Goal: Transaction & Acquisition: Purchase product/service

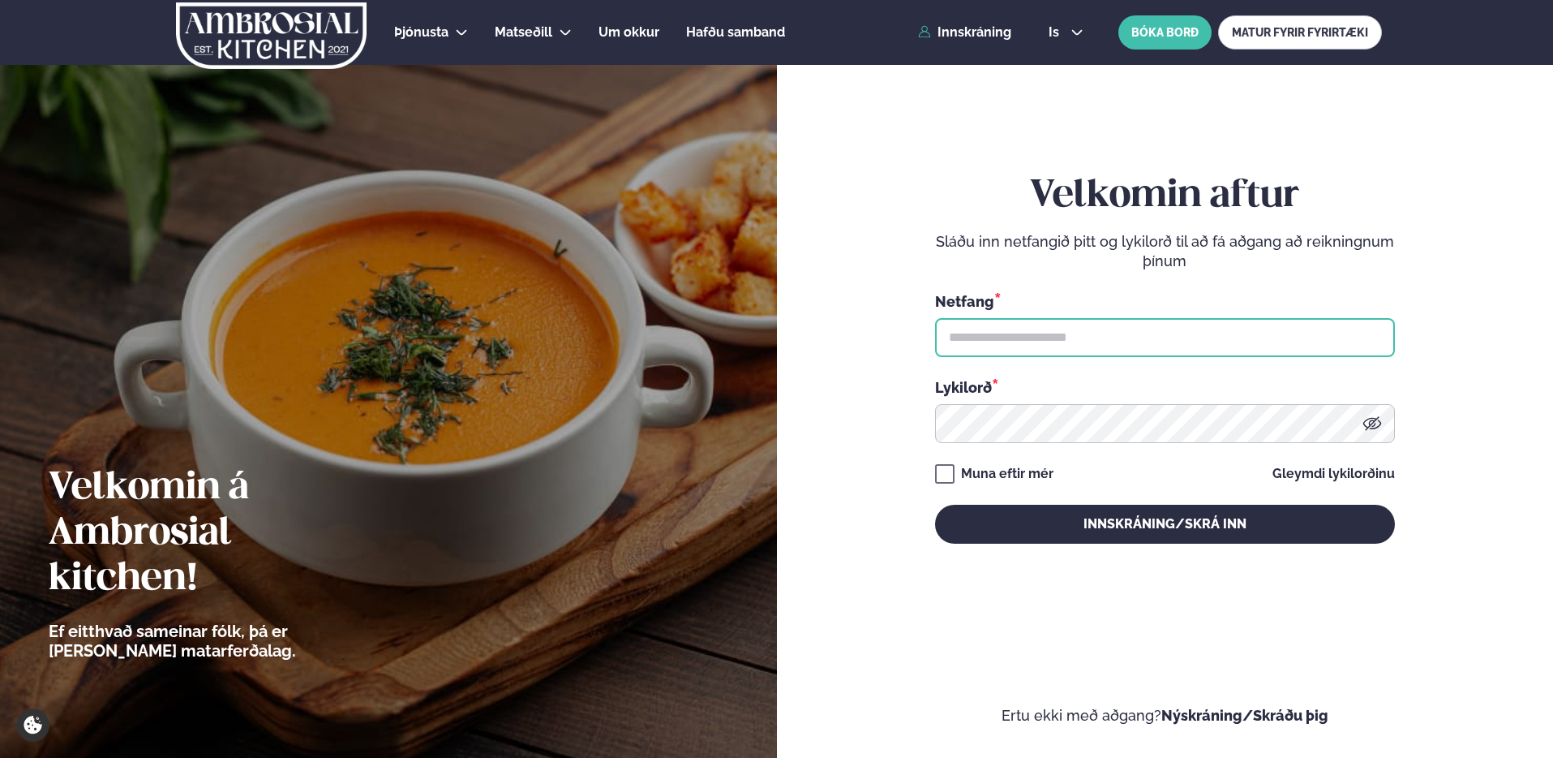
click at [1080, 338] on input "text" at bounding box center [1165, 337] width 460 height 39
click at [1012, 341] on input "text" at bounding box center [1165, 337] width 460 height 39
type input "**********"
click at [935, 505] on button "Innskráning/Skrá inn" at bounding box center [1165, 524] width 460 height 39
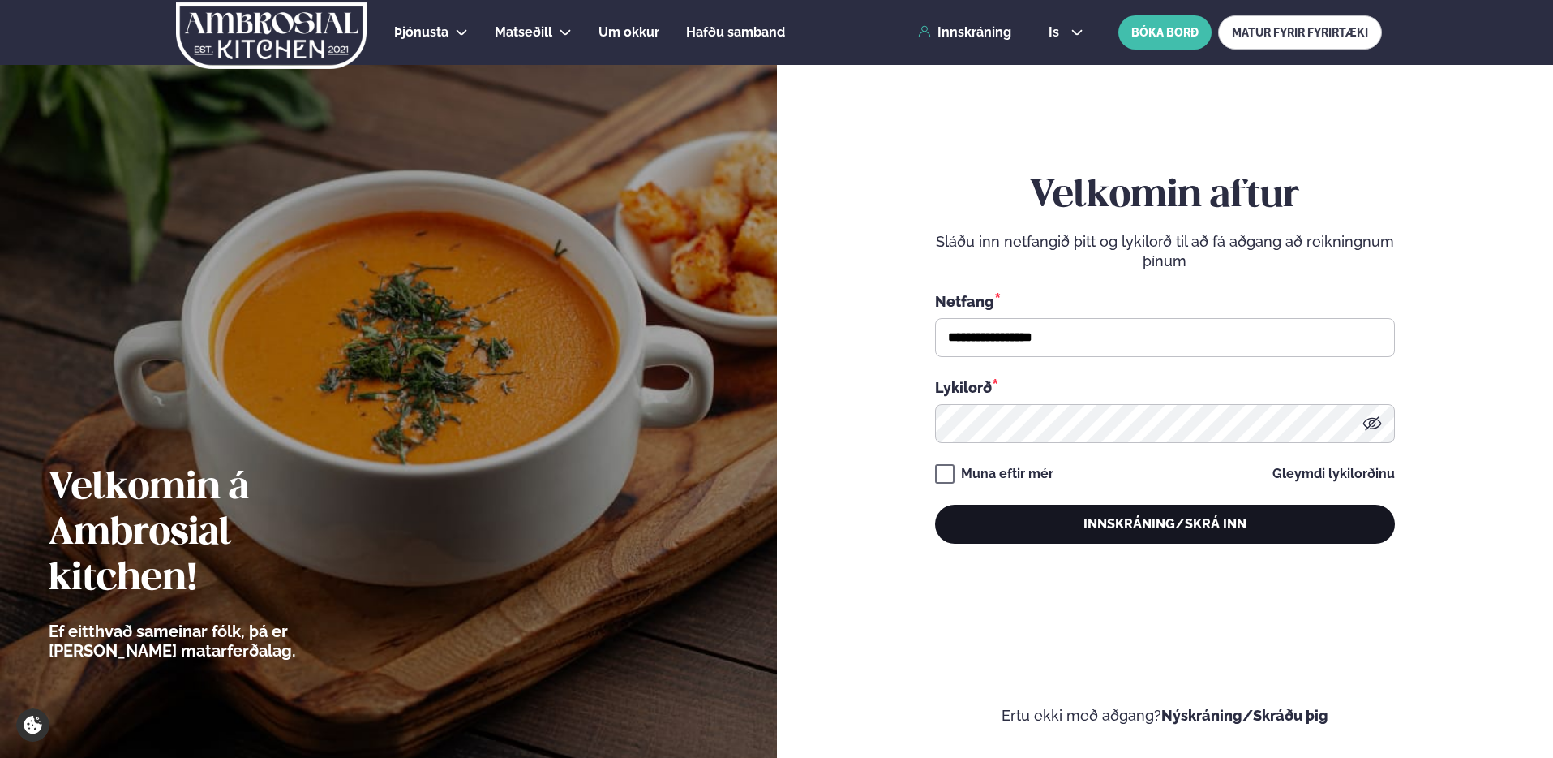
click at [1121, 520] on button "Innskráning/Skrá inn" at bounding box center [1165, 524] width 460 height 39
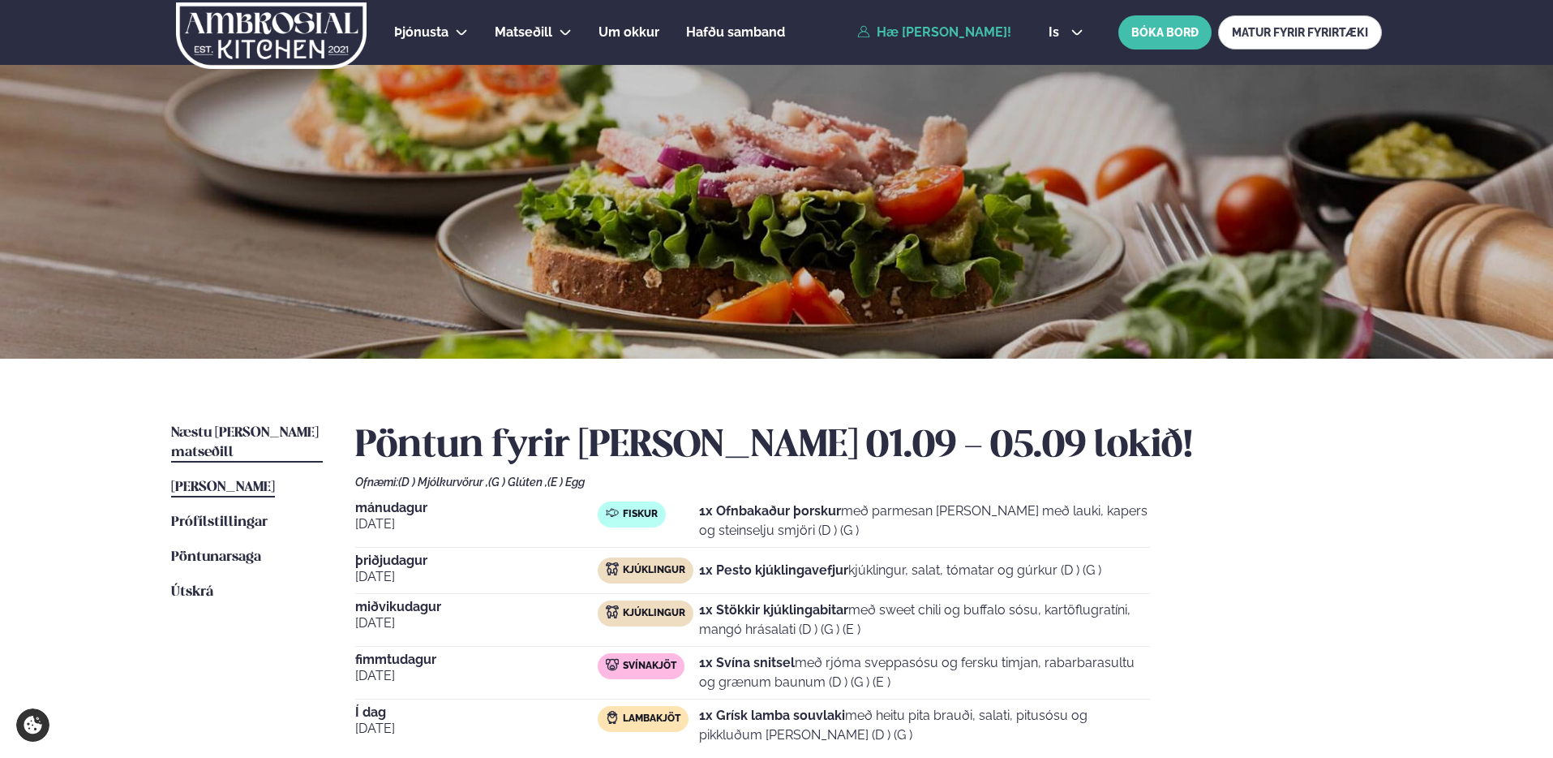
click at [278, 434] on span "Næstu [PERSON_NAME] matseðill" at bounding box center [245, 442] width 148 height 33
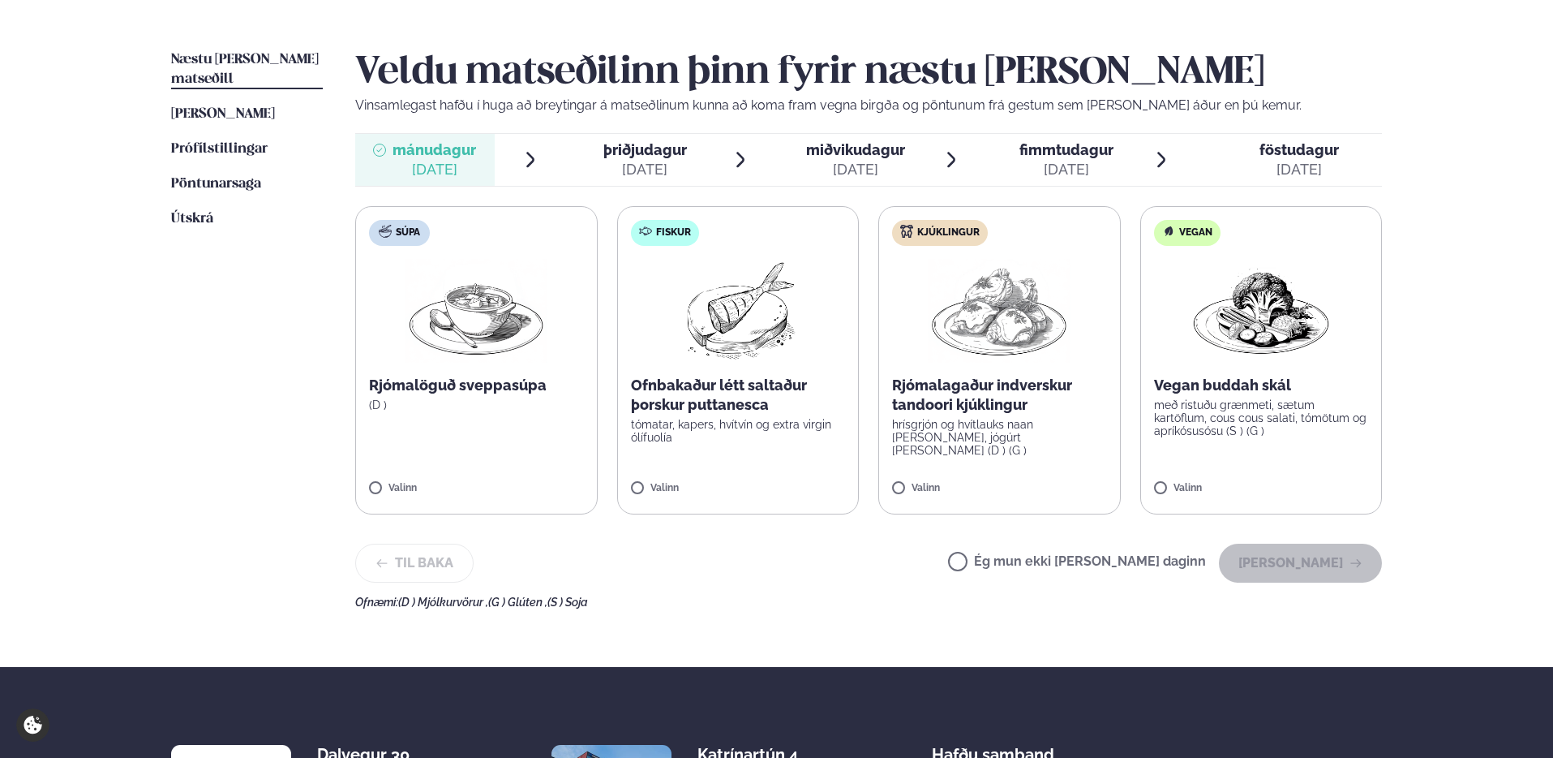
scroll to position [371, 0]
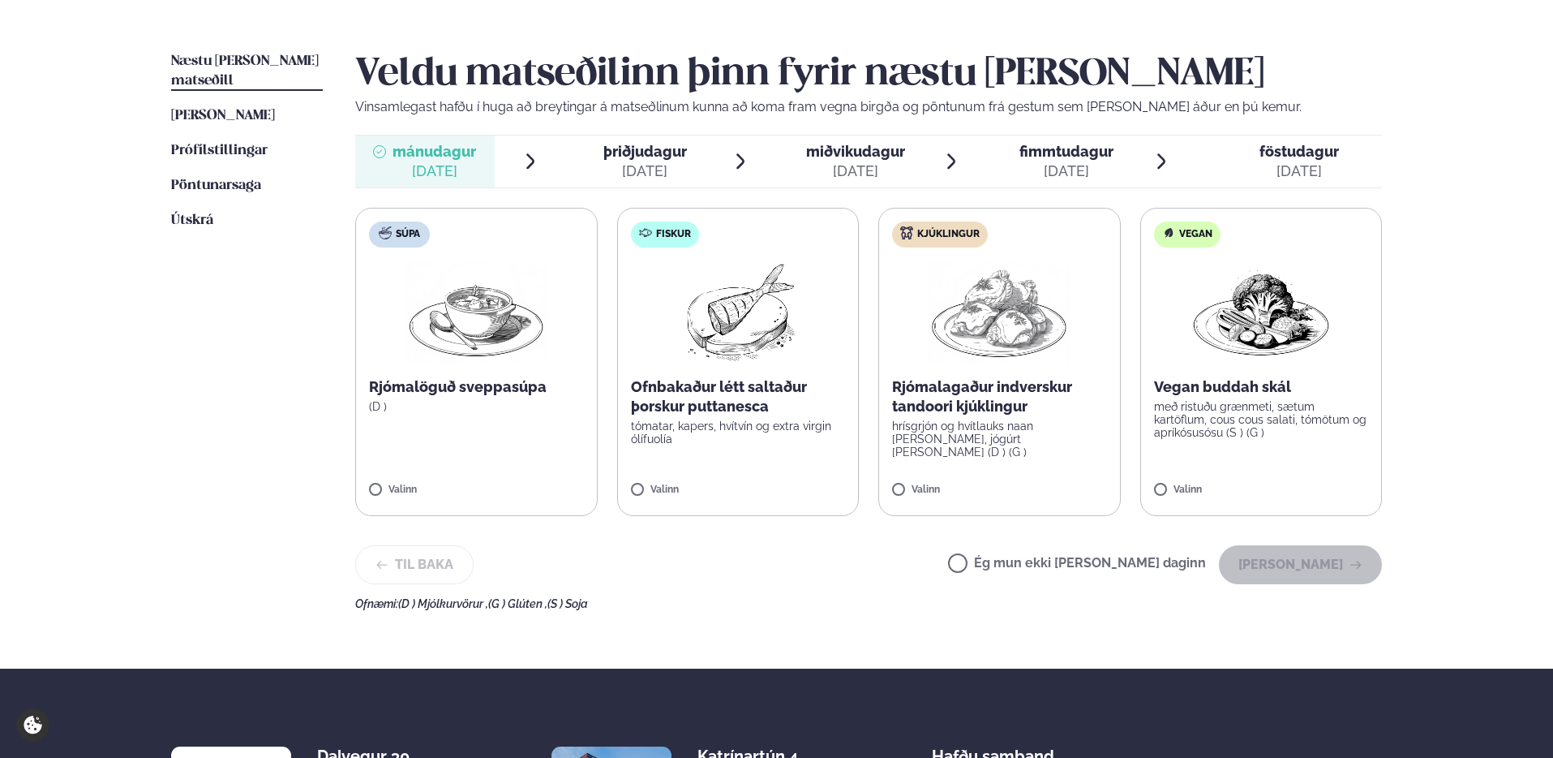
click at [1030, 436] on p "hrísgrjón og hvítlauks naan [PERSON_NAME], jógúrt [PERSON_NAME] (D ) (G )" at bounding box center [999, 438] width 215 height 39
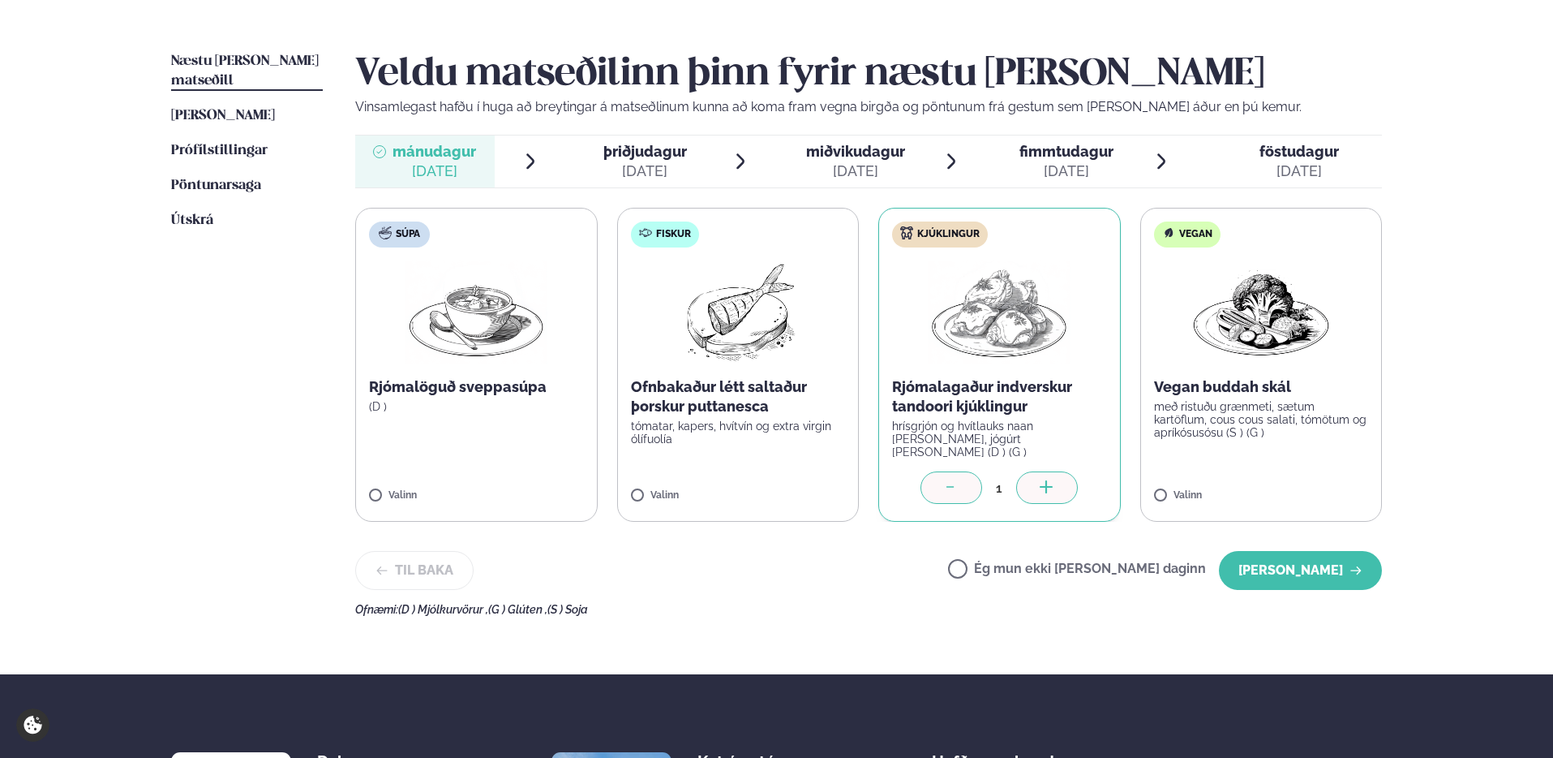
click at [1080, 354] on label "Kjúklingur Rjómalagaður indverskur tandoori kjúklingur hrísgrjón og hvítlauks n…" at bounding box center [999, 365] width 243 height 314
click at [959, 484] on icon at bounding box center [951, 488] width 16 height 16
click at [938, 561] on div "Til baka Ég mun ekki [PERSON_NAME] daginn [PERSON_NAME]" at bounding box center [868, 570] width 1027 height 39
click at [780, 457] on label "Fiskur Ofnbakaður létt saltaður þorskur puttanesca tómatar, kapers, hvítvín og …" at bounding box center [738, 365] width 243 height 314
click at [1024, 358] on img at bounding box center [999, 312] width 143 height 104
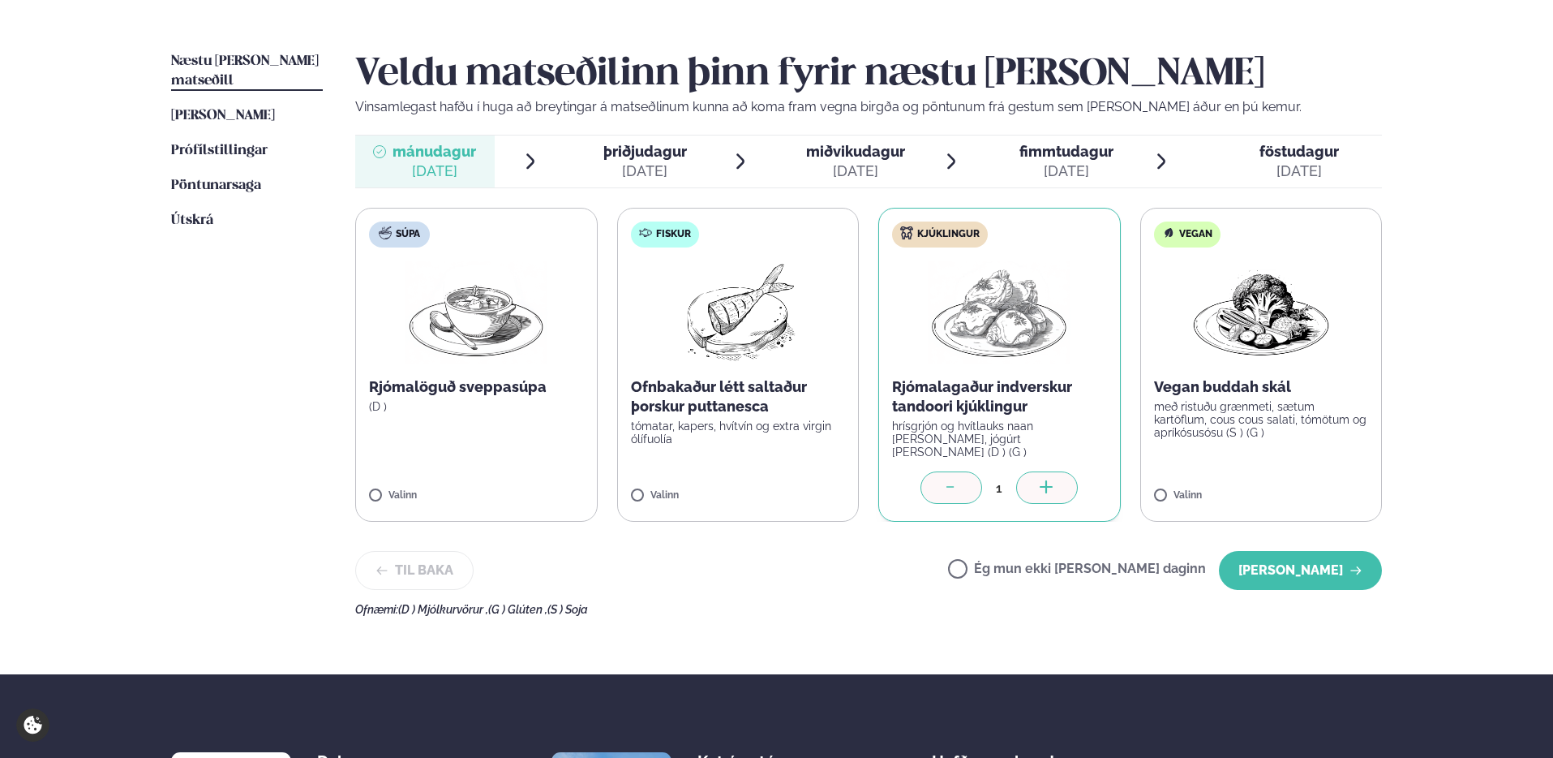
click at [947, 471] on div at bounding box center [952, 487] width 62 height 32
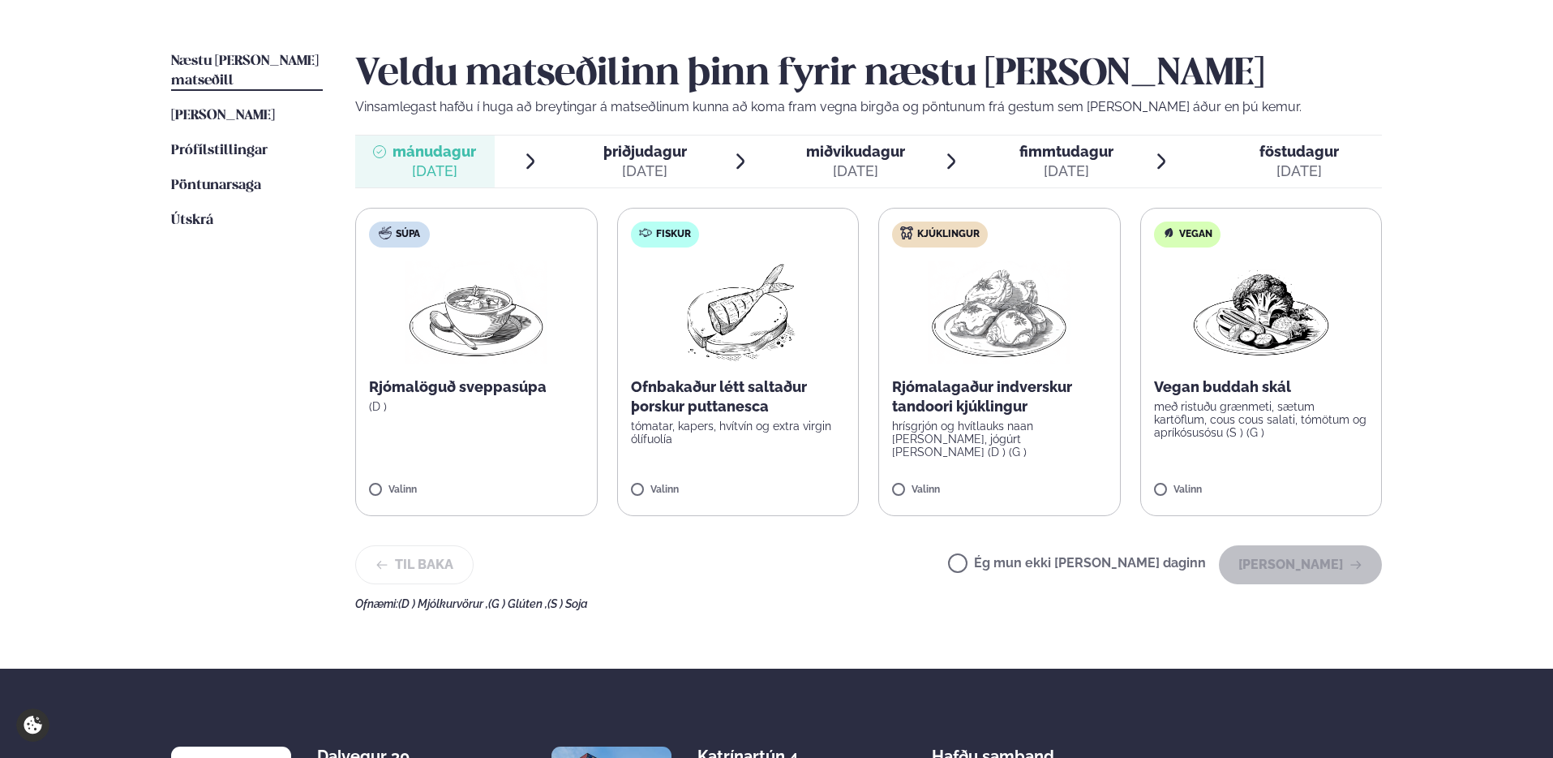
click at [968, 475] on label "Kjúklingur Rjómalagaður indverskur tandoori kjúklingur hrísgrjón og hvítlauks n…" at bounding box center [999, 362] width 243 height 308
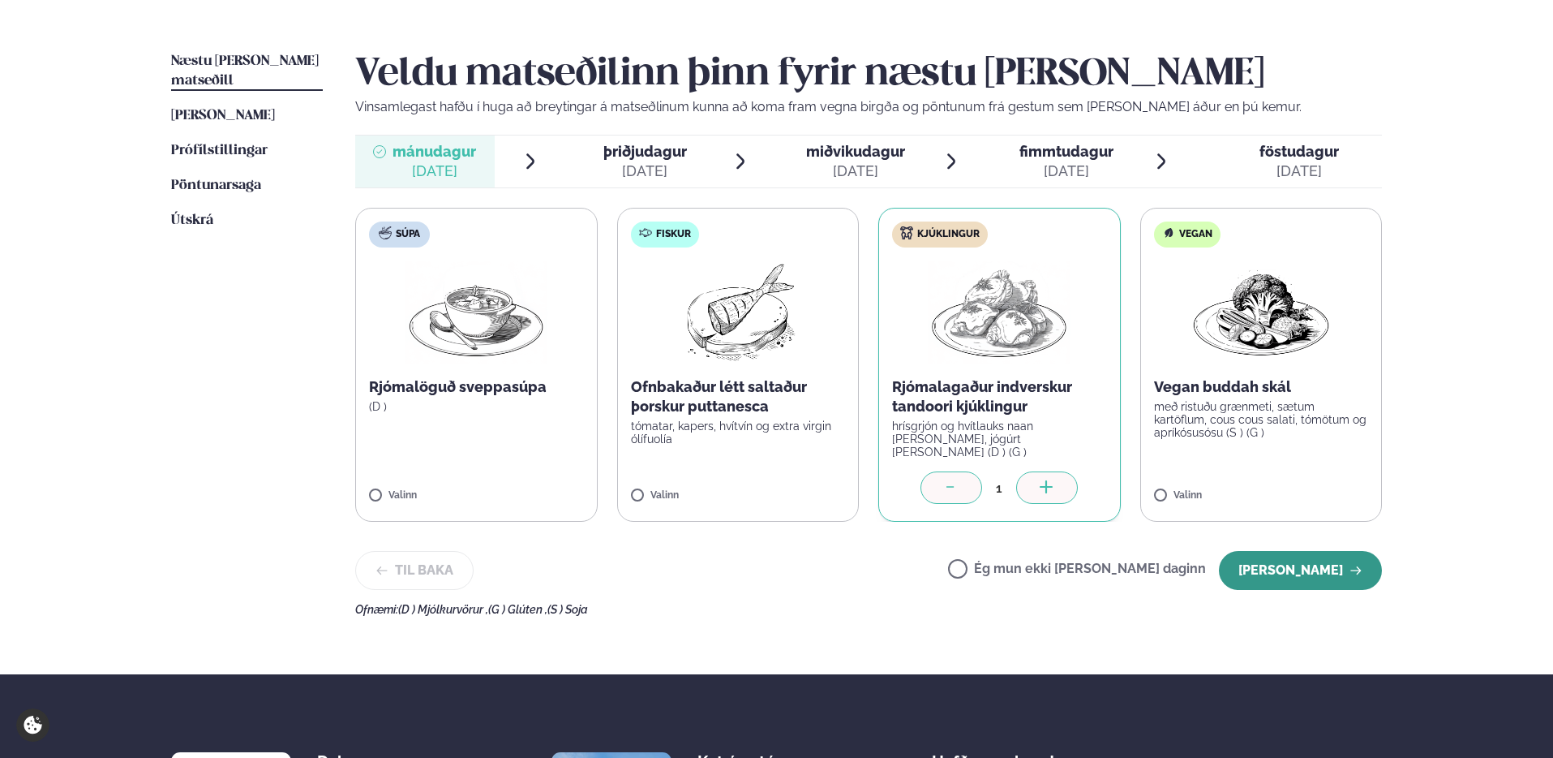
click at [1289, 573] on button "[PERSON_NAME]" at bounding box center [1300, 570] width 163 height 39
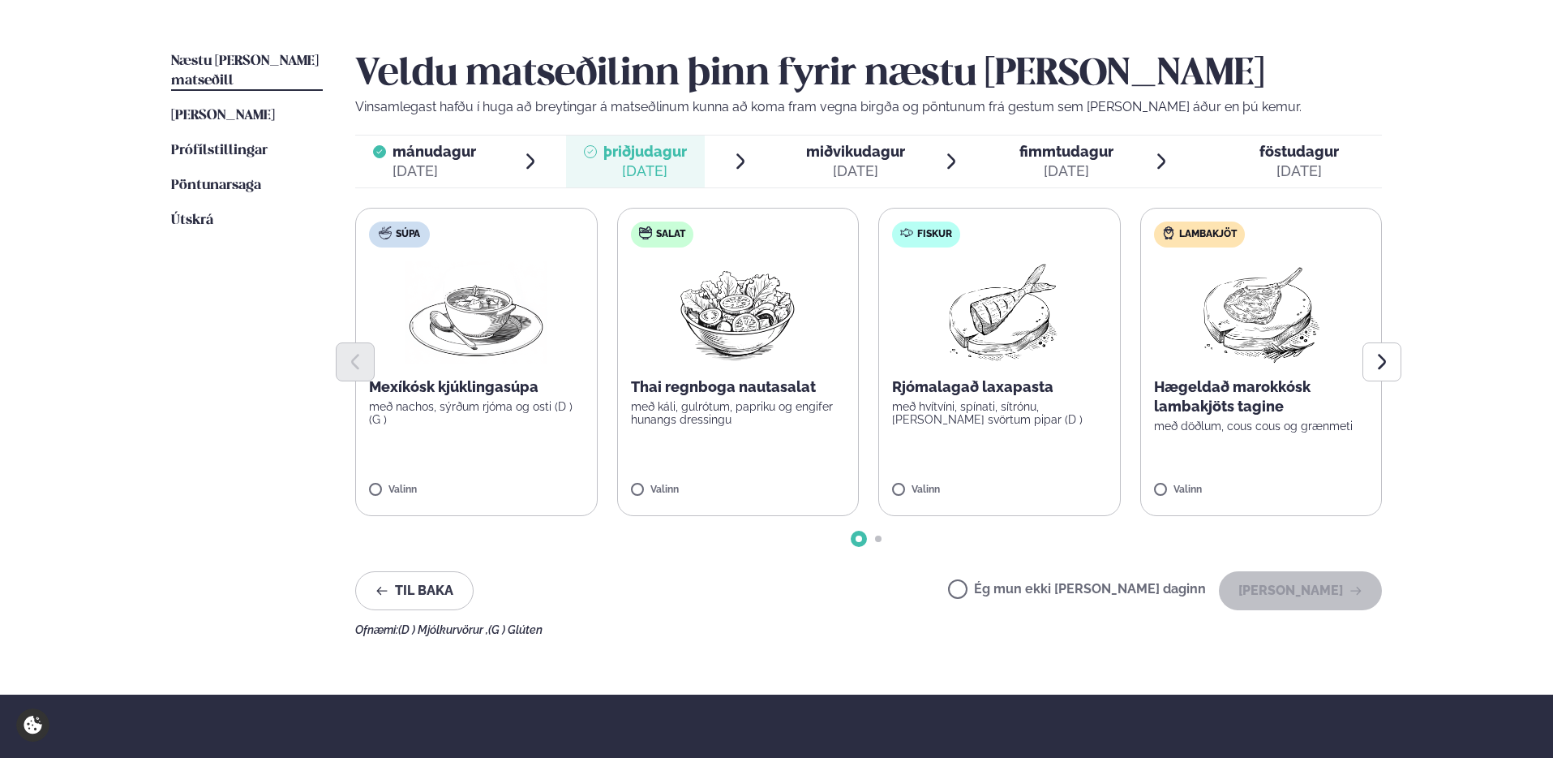
click at [1019, 586] on label "Ég mun ekki [PERSON_NAME] daginn" at bounding box center [1077, 590] width 258 height 17
click at [1295, 588] on button "[PERSON_NAME]" at bounding box center [1300, 590] width 163 height 39
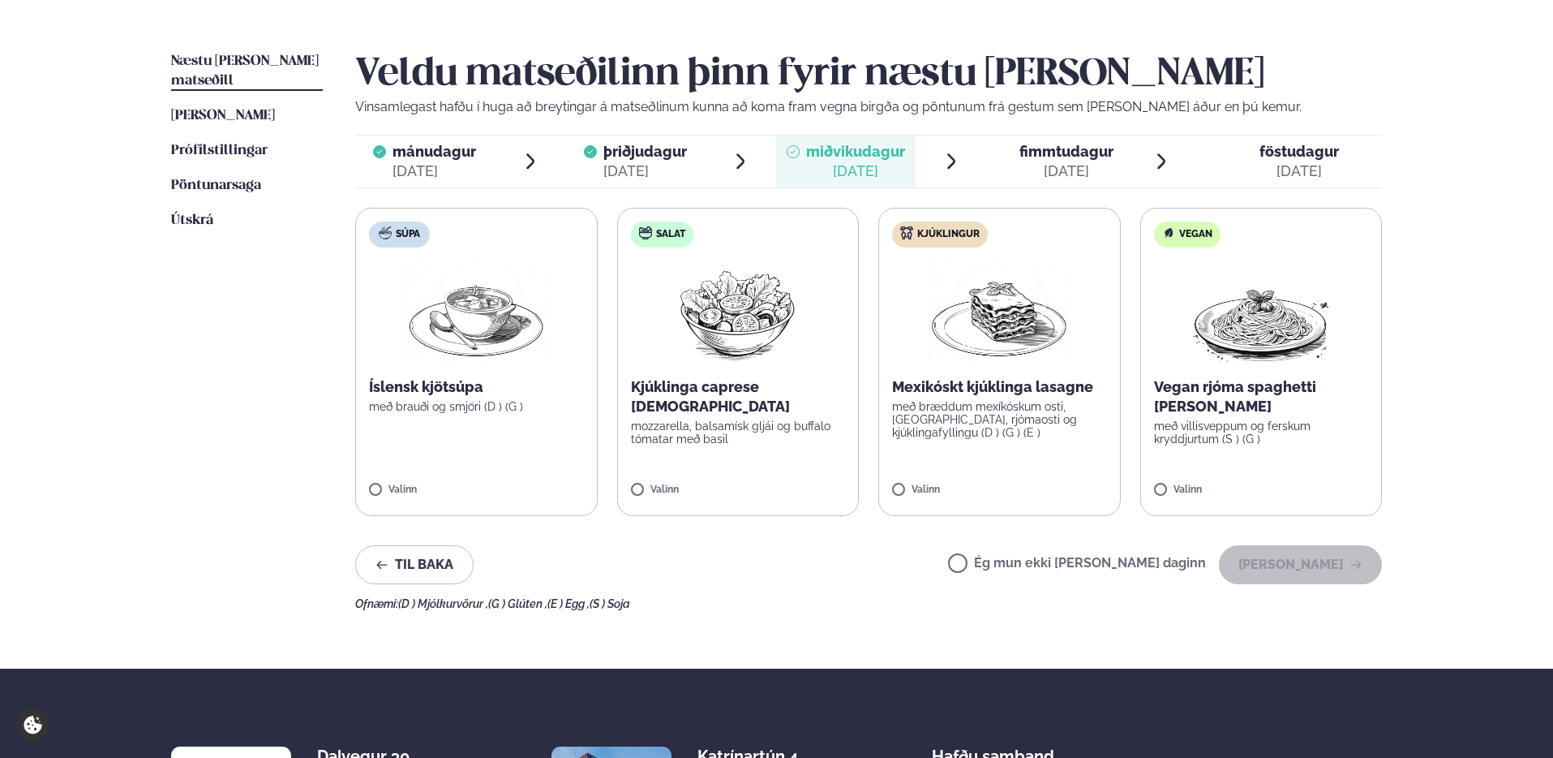
click at [792, 310] on img at bounding box center [738, 312] width 144 height 104
click at [1290, 569] on button "[PERSON_NAME]" at bounding box center [1300, 564] width 163 height 39
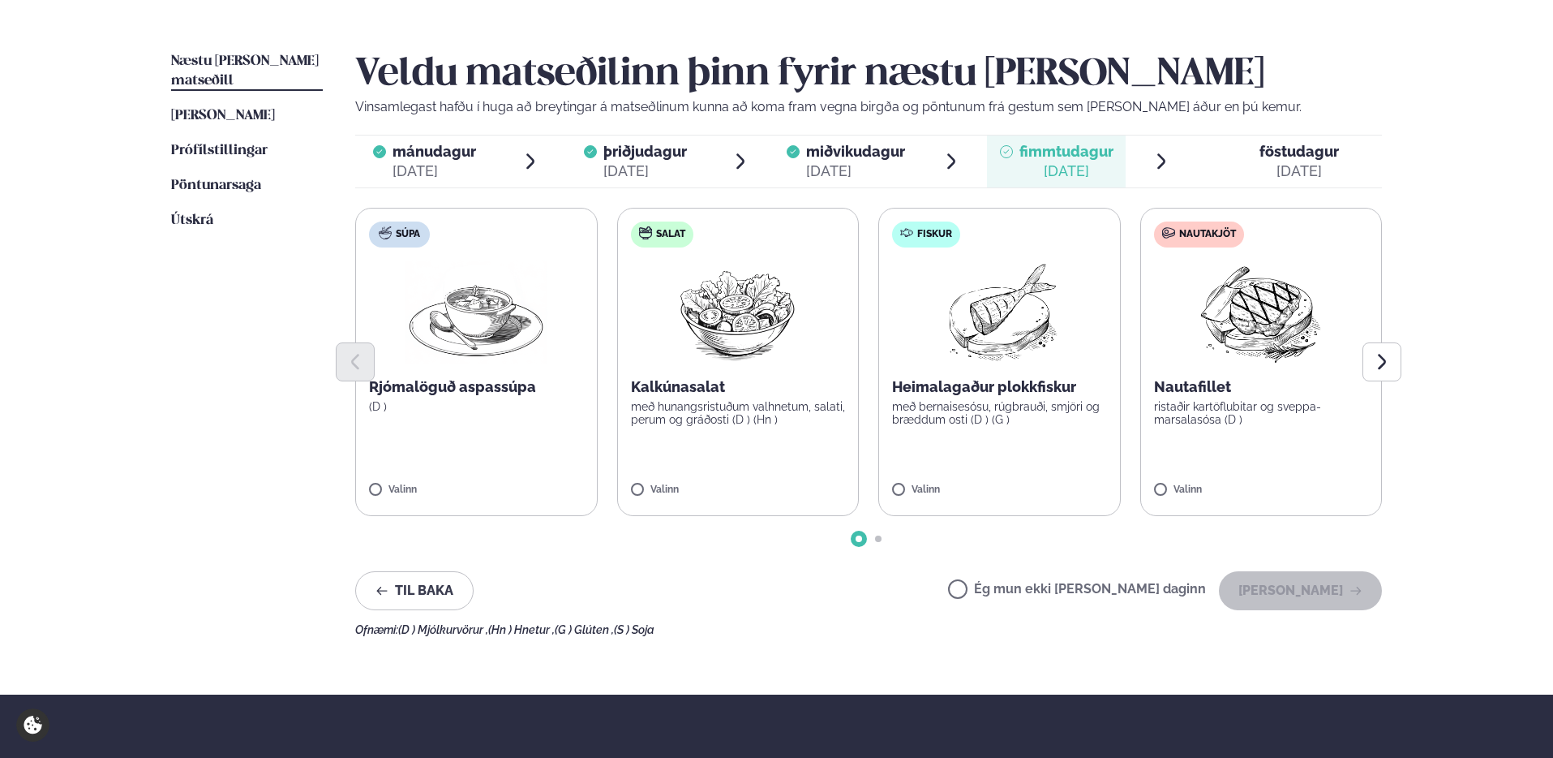
click at [1259, 420] on p "ristaðir kartöflubitar og sveppa- marsalasósa (D )" at bounding box center [1261, 413] width 215 height 26
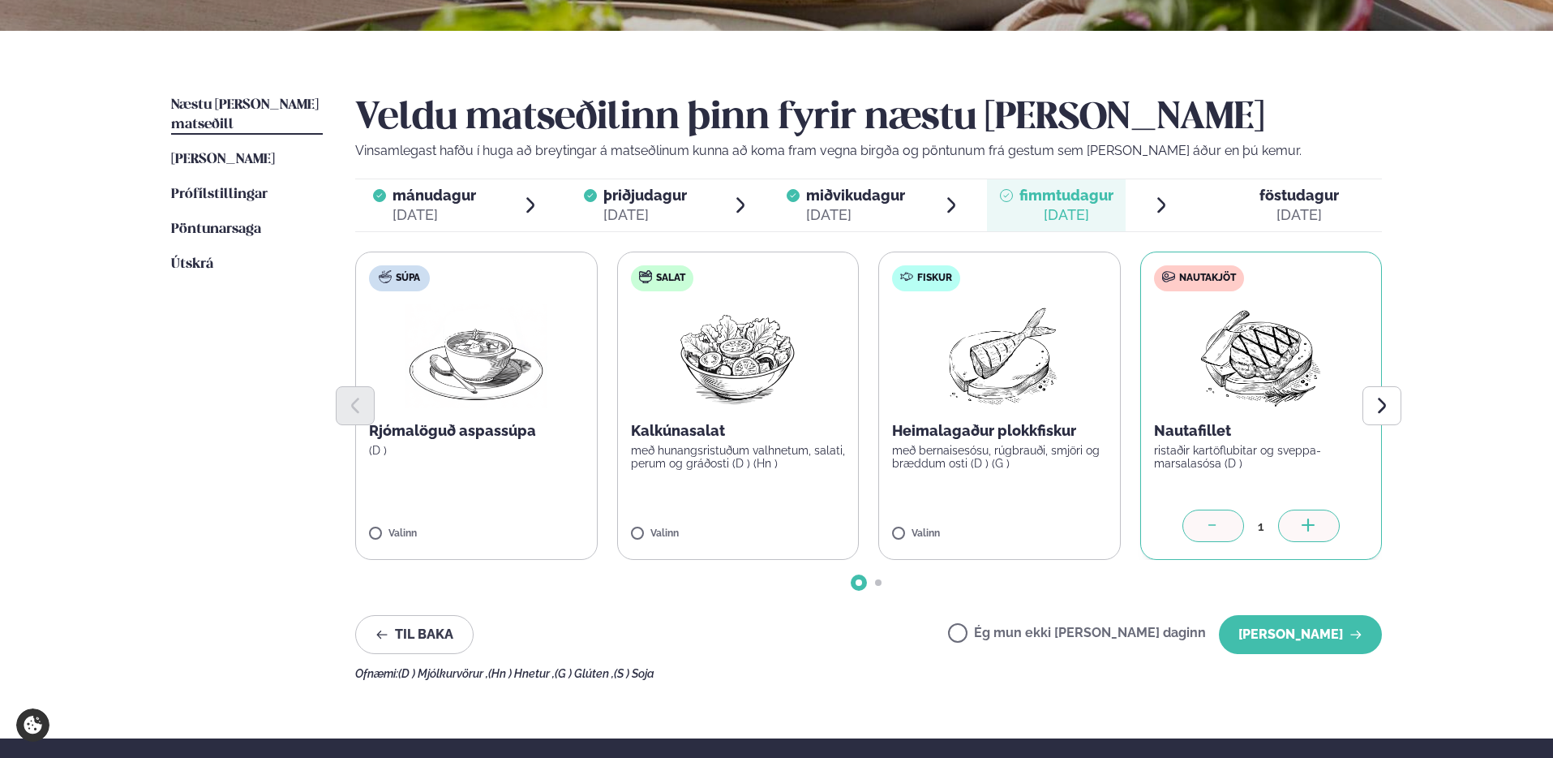
scroll to position [344, 0]
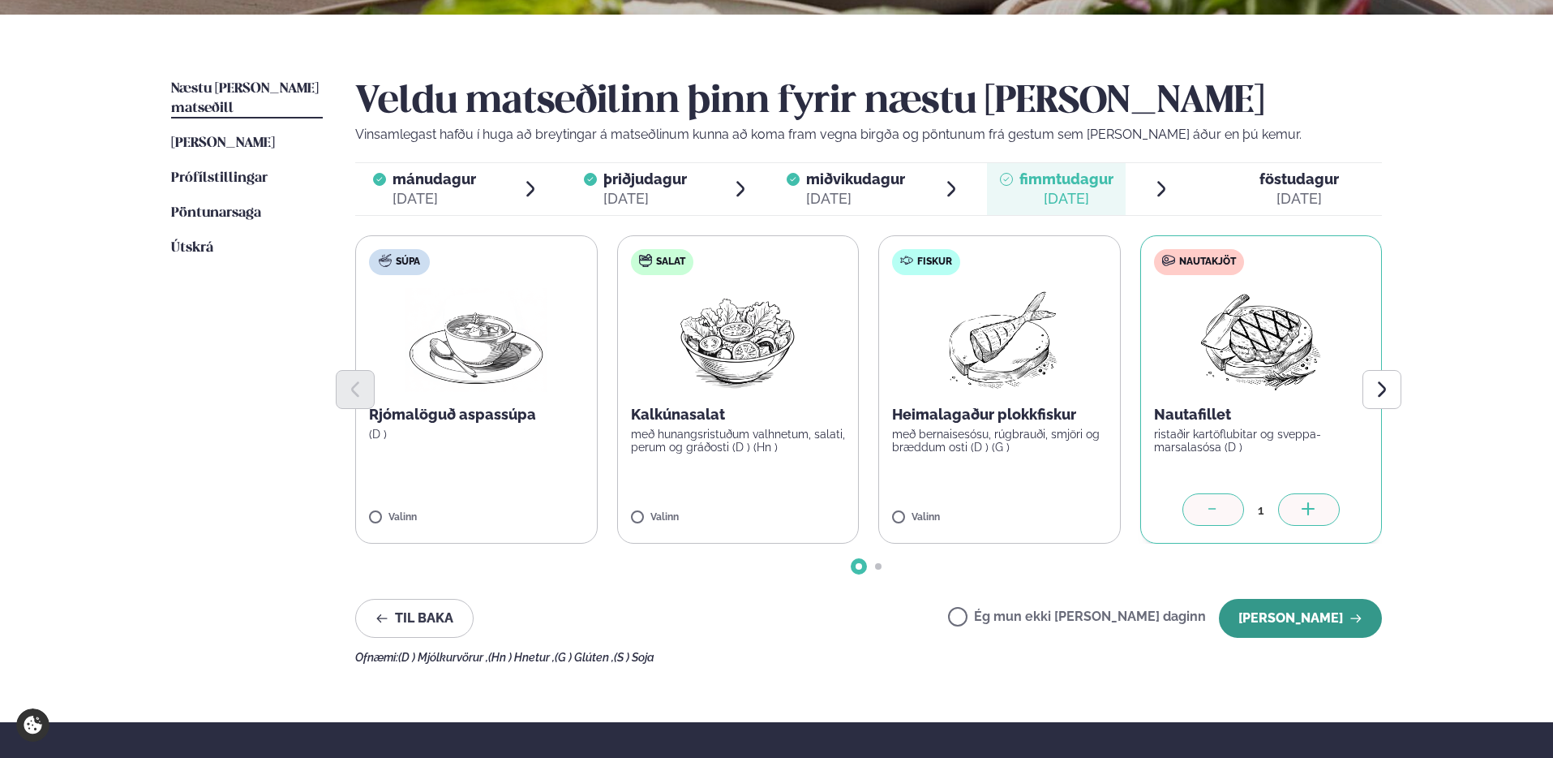
click at [1284, 618] on button "[PERSON_NAME]" at bounding box center [1300, 618] width 163 height 39
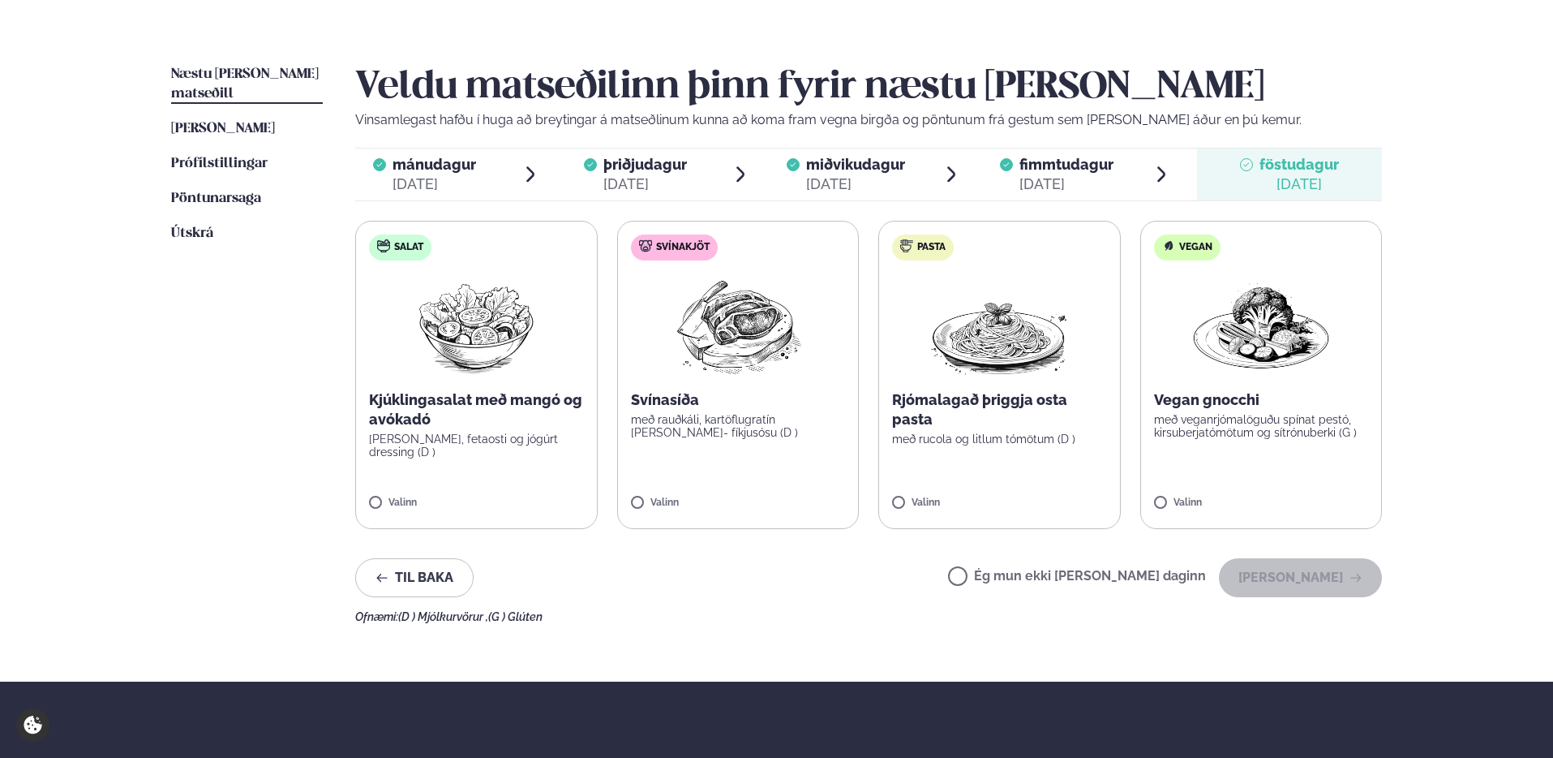
scroll to position [352, 0]
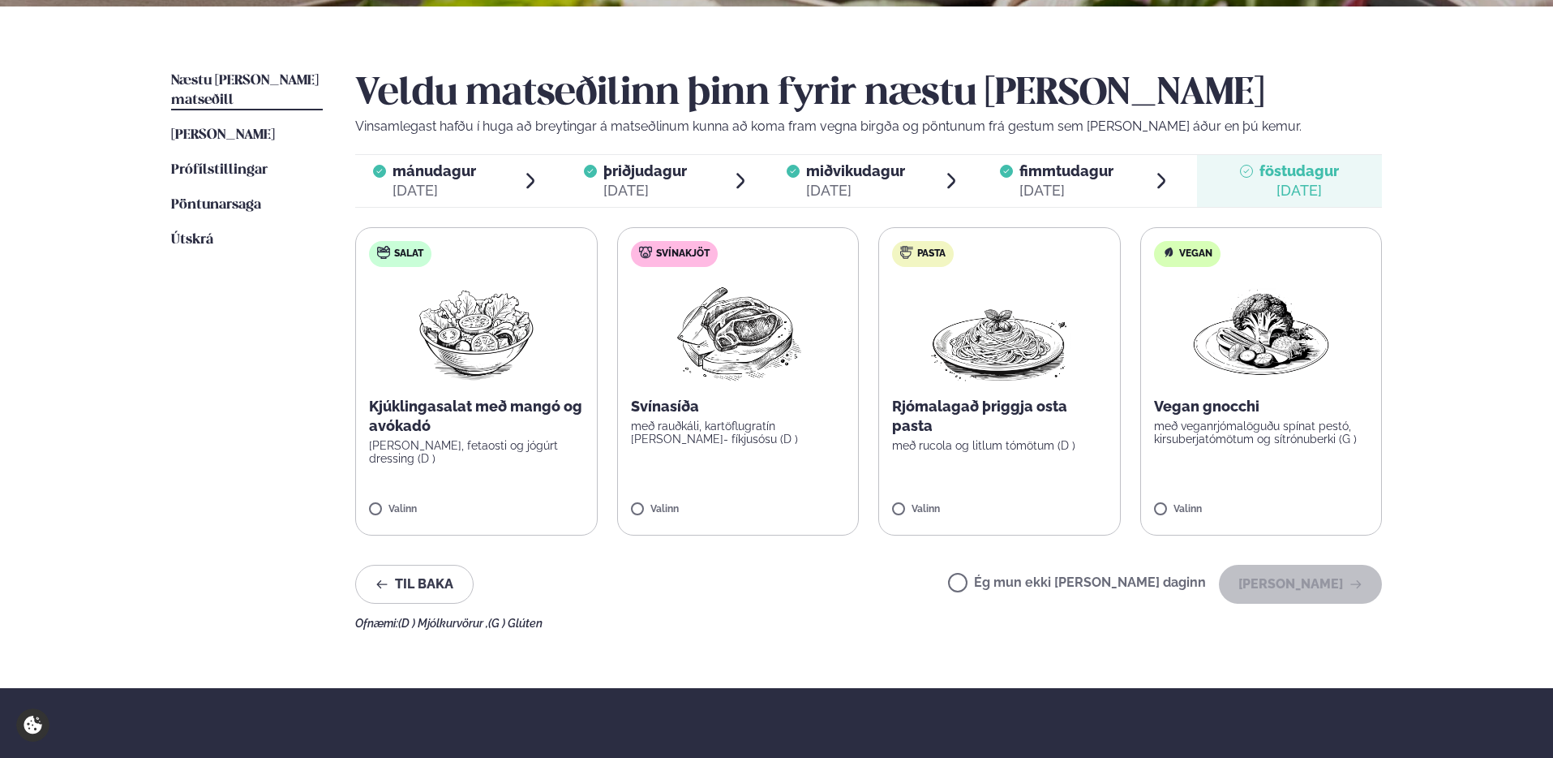
click at [750, 445] on label "Svínakjöt Svínasíða með rauðkáli, kartöflugratín [PERSON_NAME]- fíkjusósu (D ) …" at bounding box center [738, 381] width 243 height 308
click at [1277, 583] on button "[PERSON_NAME]" at bounding box center [1300, 584] width 163 height 39
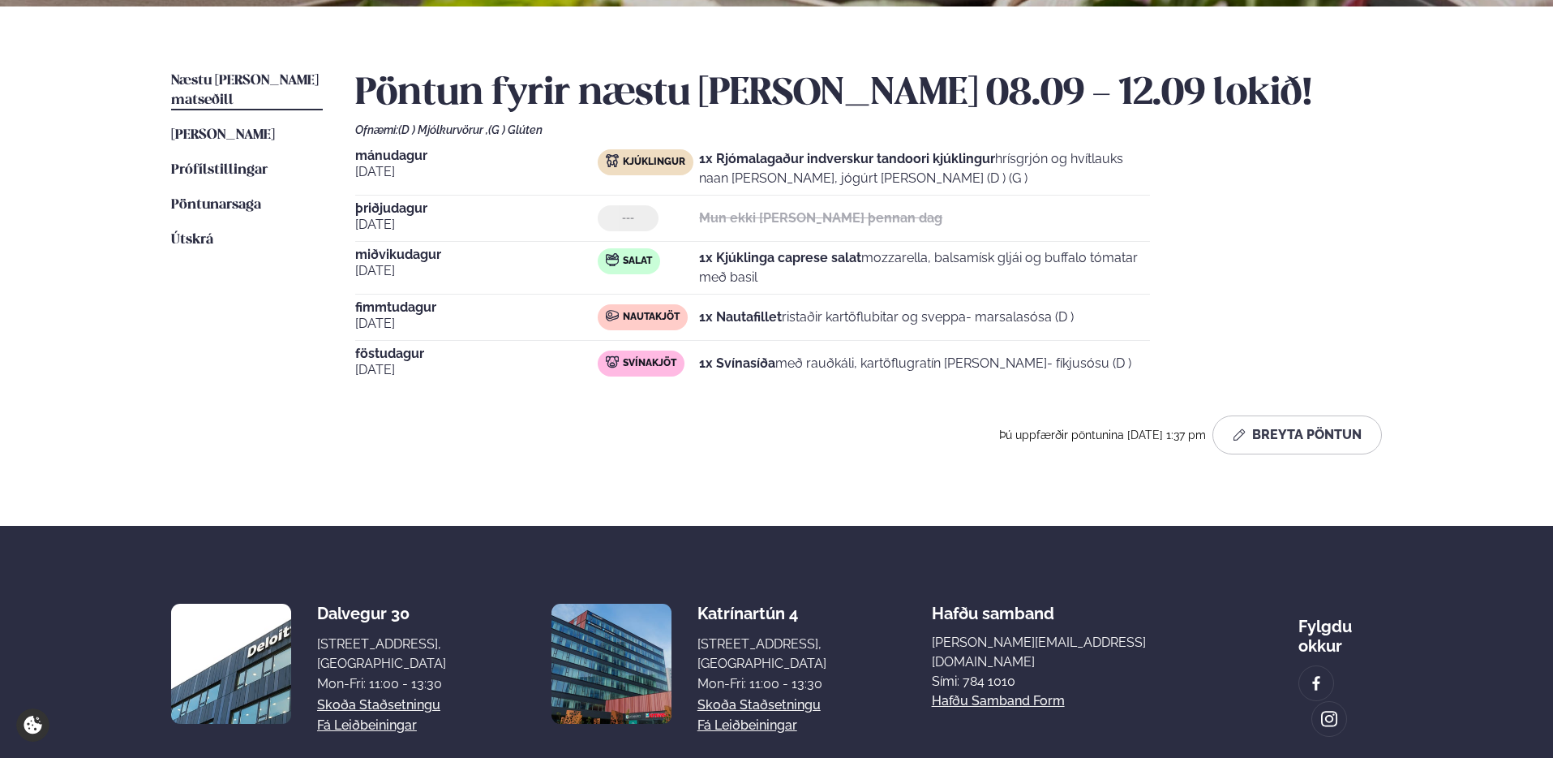
click at [780, 254] on strong "1x Kjúklinga caprese salat" at bounding box center [780, 257] width 162 height 15
click at [734, 317] on strong "1x Nautafillet" at bounding box center [740, 316] width 83 height 15
copy strong "Nautafillet"
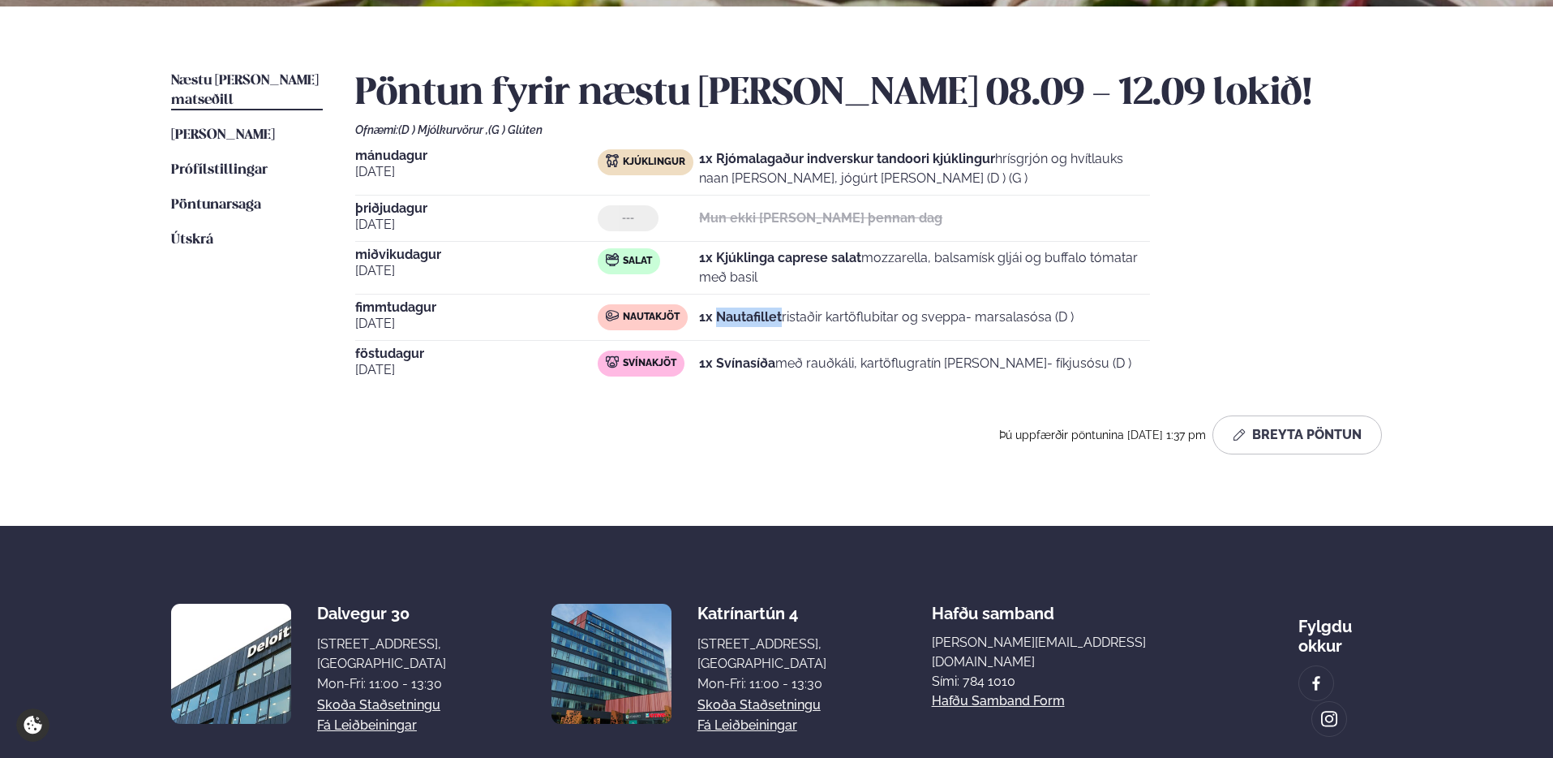
click at [297, 74] on span "Næstu [PERSON_NAME] matseðill" at bounding box center [245, 90] width 148 height 33
click at [1287, 427] on button "Breyta Pöntun" at bounding box center [1298, 434] width 170 height 39
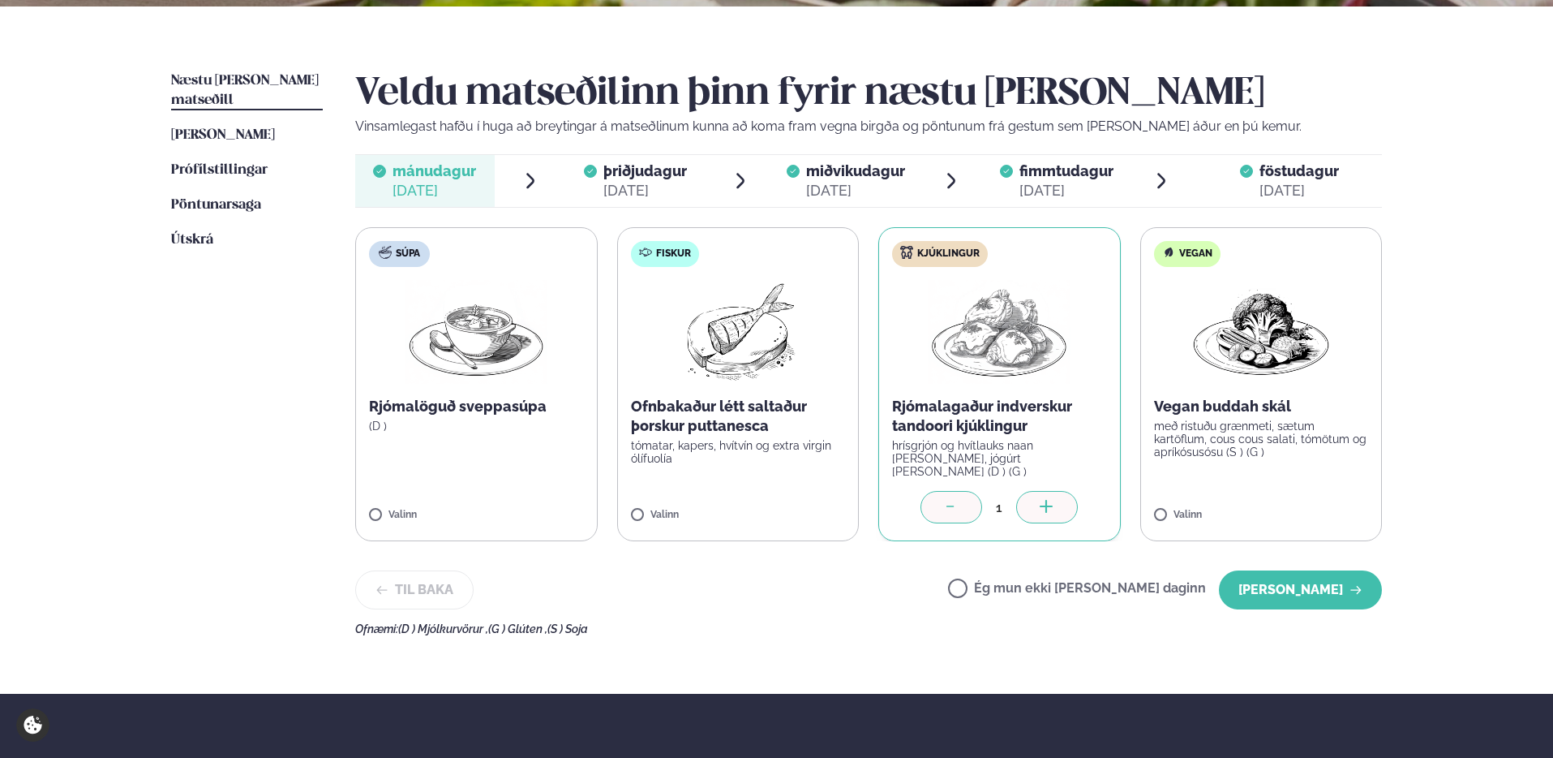
click at [887, 165] on span "miðvikudagur" at bounding box center [855, 170] width 99 height 17
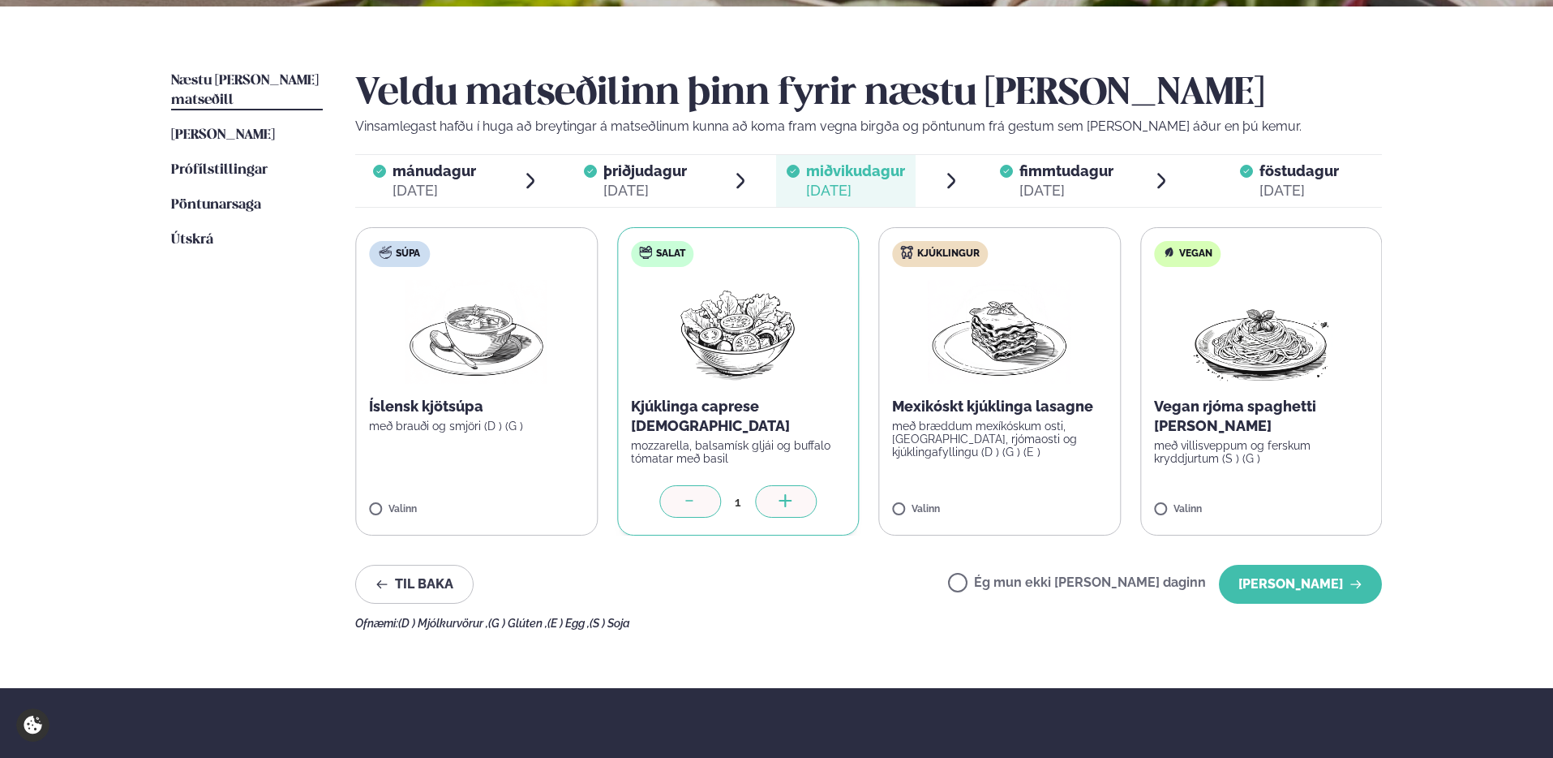
click at [750, 404] on p "Kjúklinga caprese [DEMOGRAPHIC_DATA]" at bounding box center [738, 416] width 215 height 39
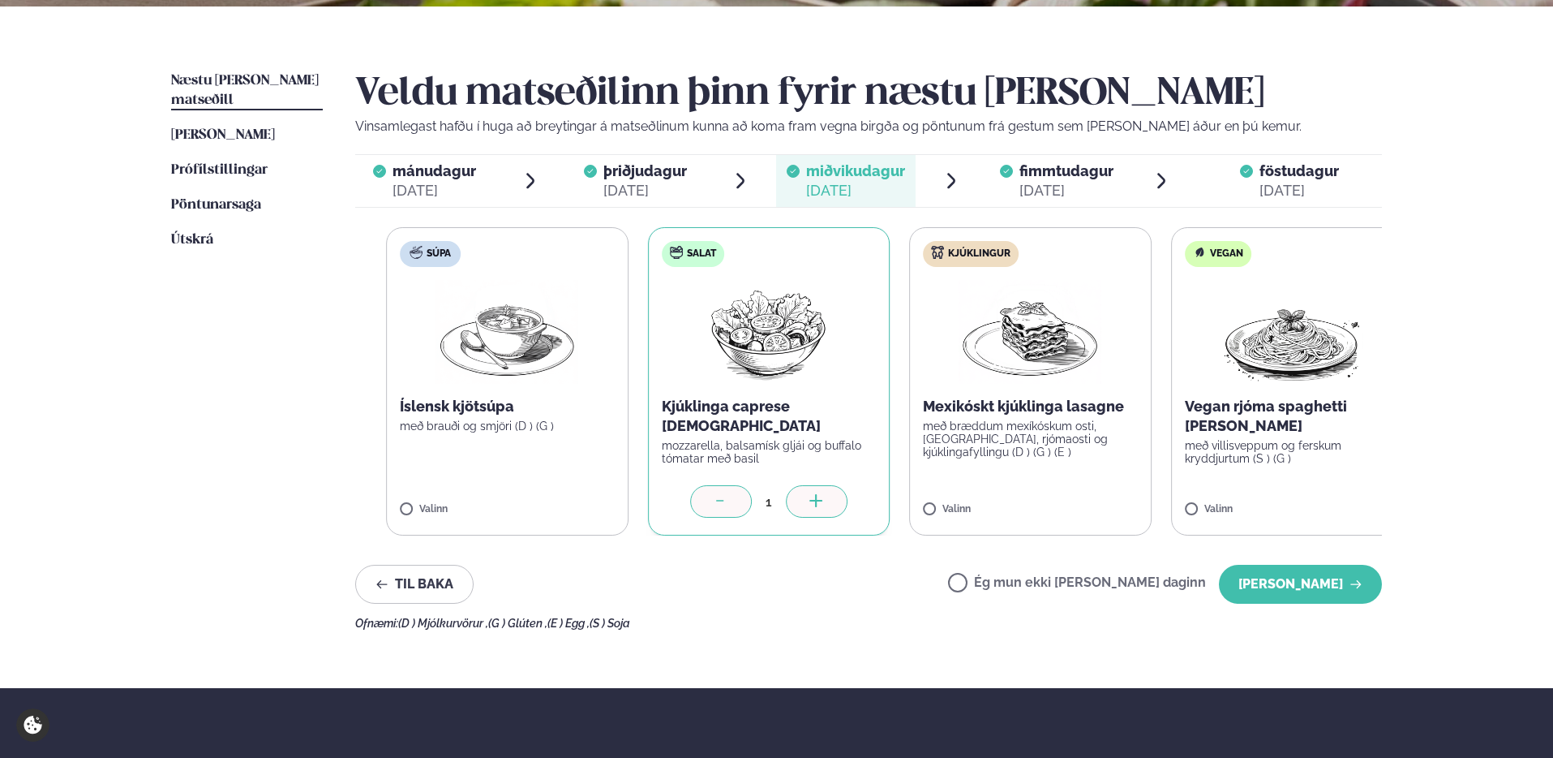
click at [872, 379] on label "Salat Kjúklinga caprese salat mozzarella, balsamísk gljái og buffalo tómatar me…" at bounding box center [769, 381] width 243 height 308
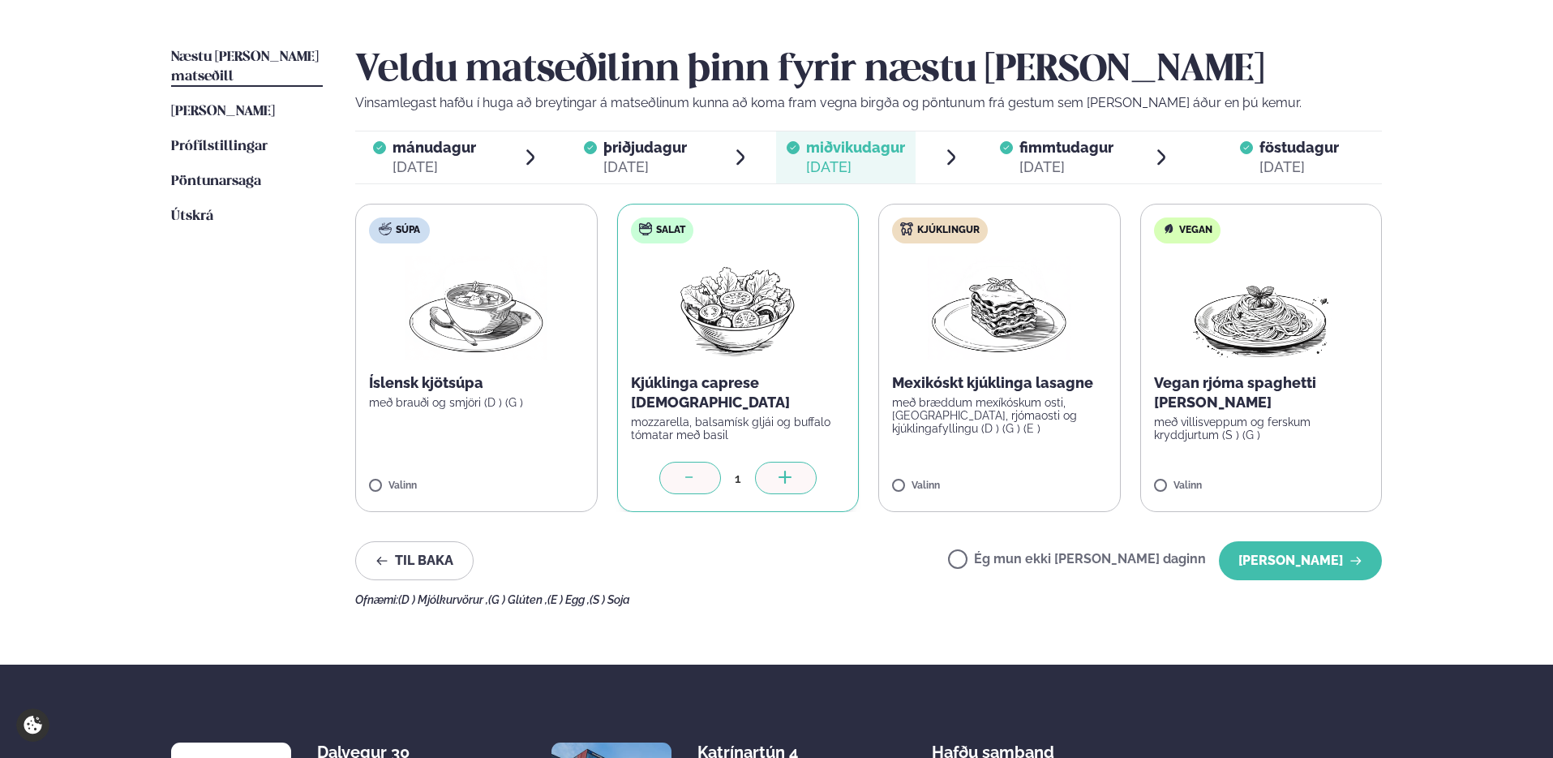
scroll to position [378, 0]
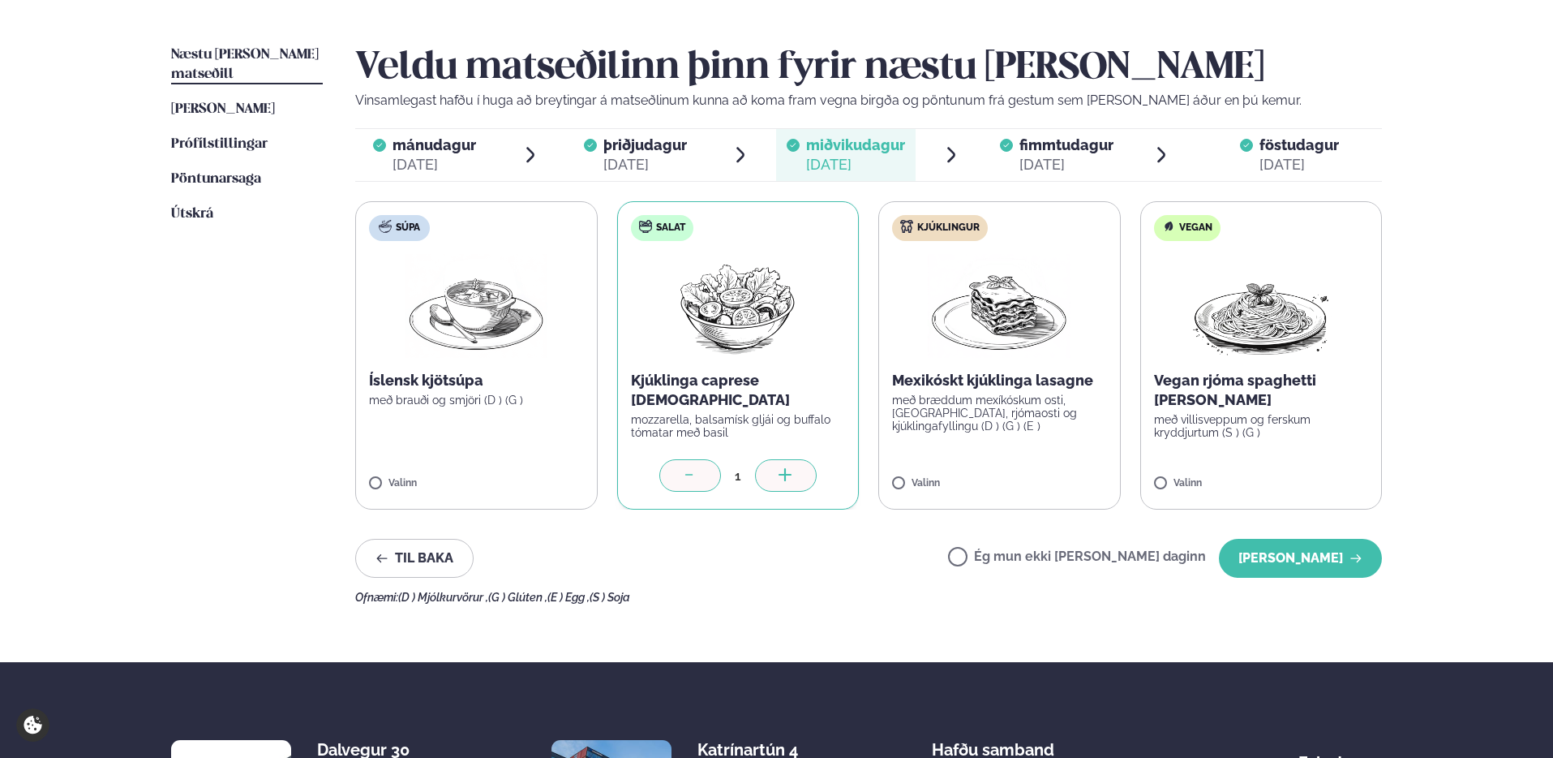
click at [673, 157] on div "[DATE]" at bounding box center [645, 164] width 84 height 19
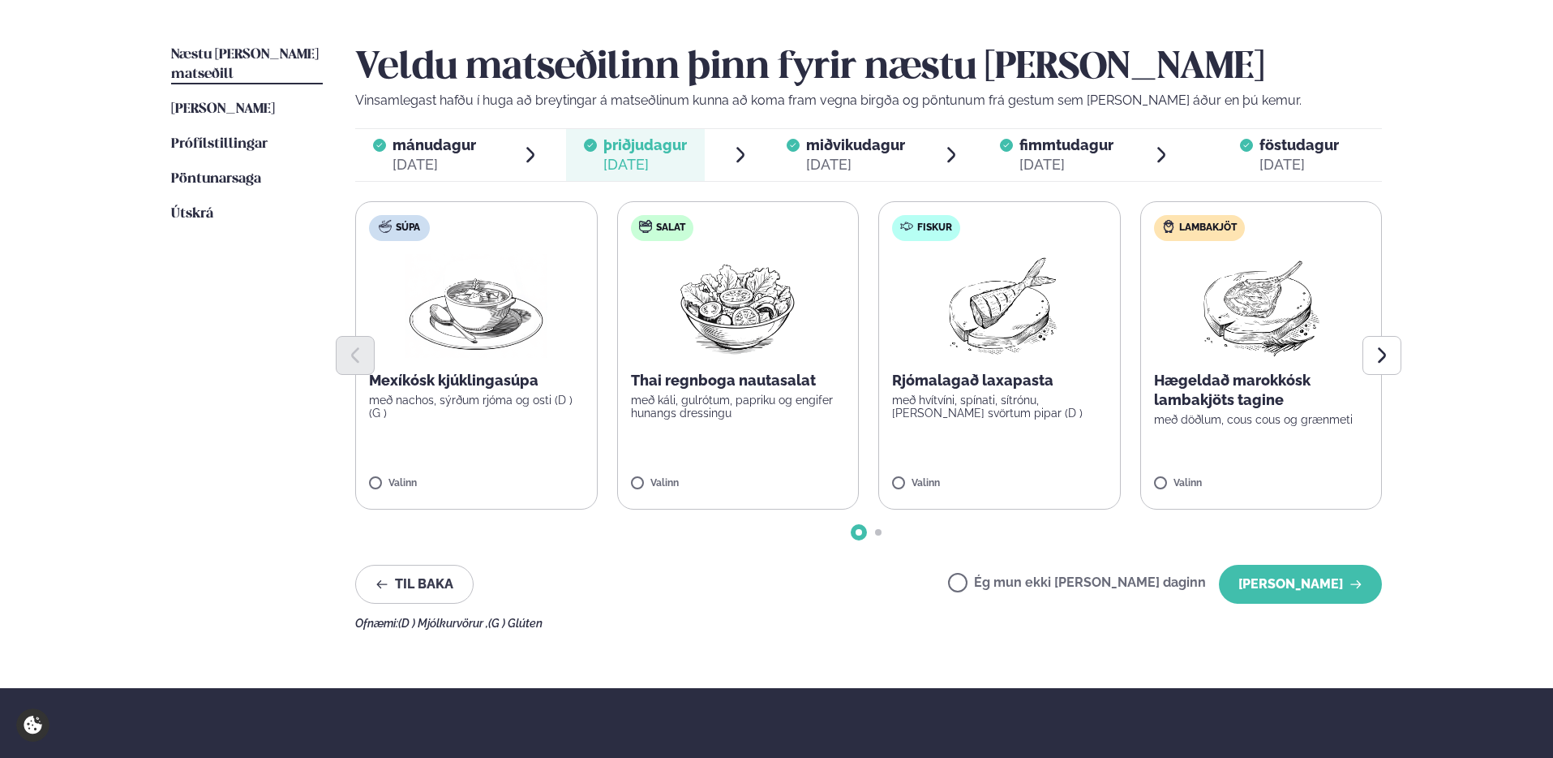
click at [840, 155] on div "[DATE]" at bounding box center [855, 164] width 99 height 19
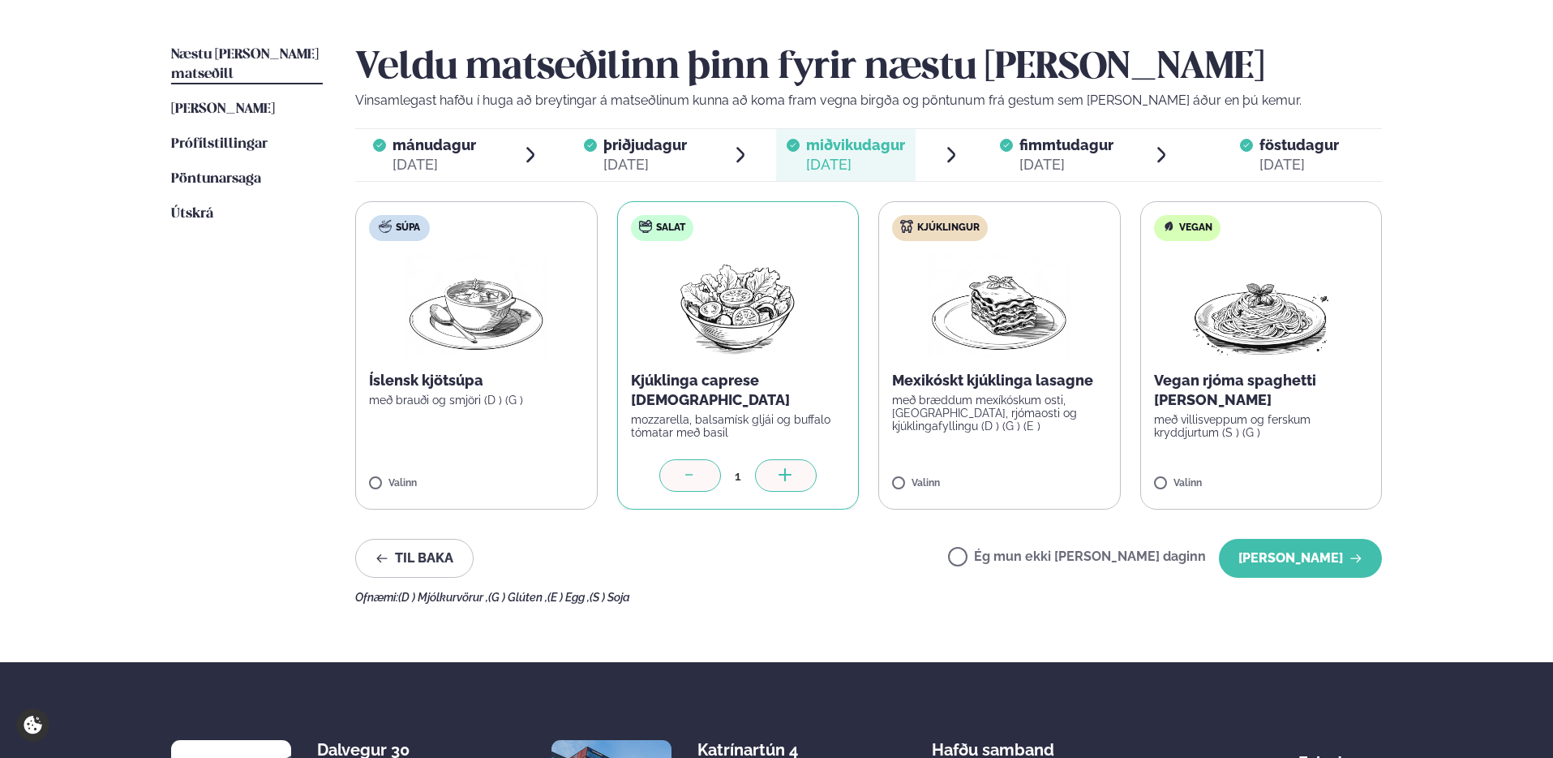
click at [1036, 157] on div "[DATE]" at bounding box center [1067, 164] width 94 height 19
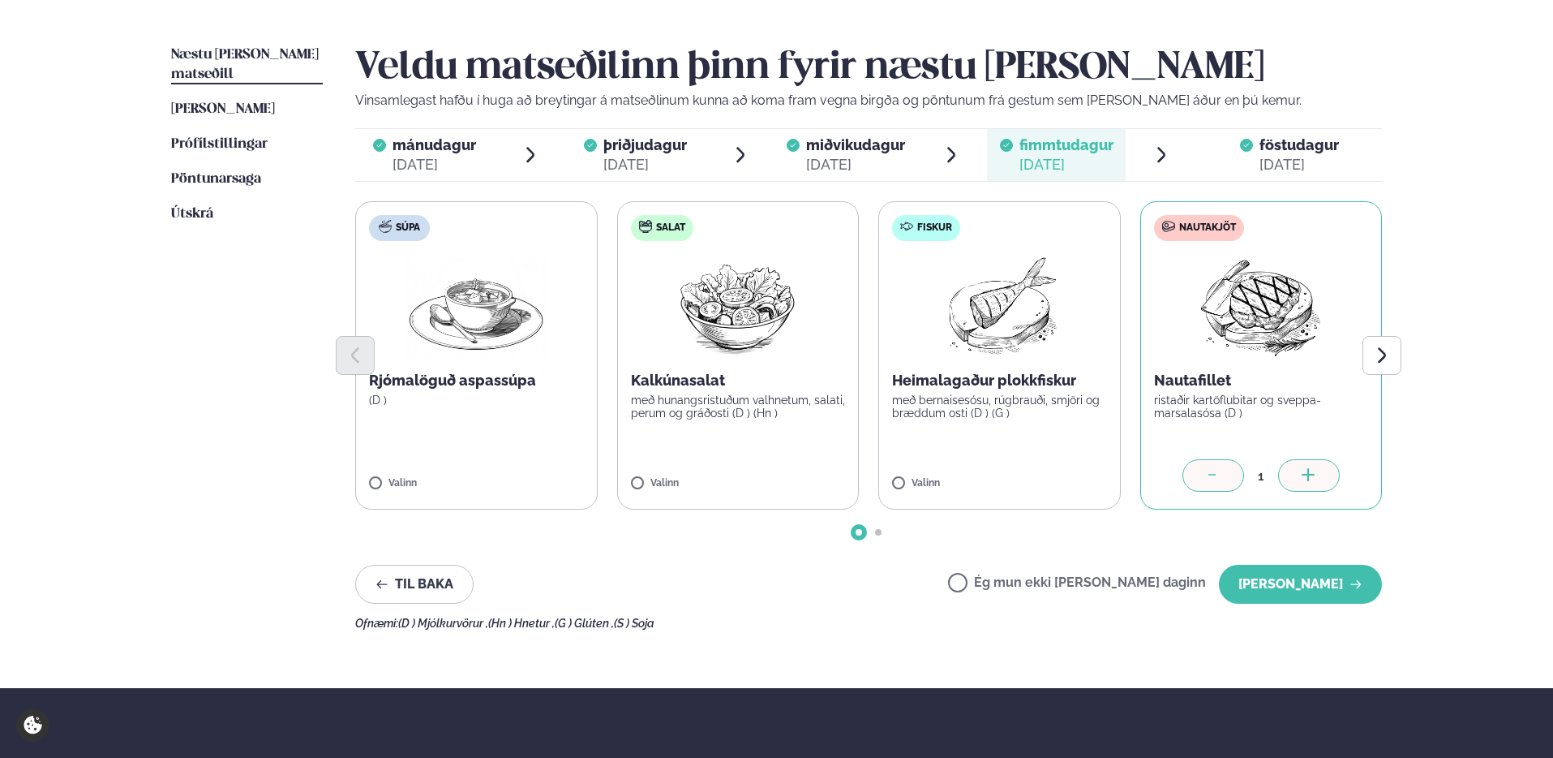
click at [1310, 143] on span "föstudagur" at bounding box center [1299, 144] width 79 height 17
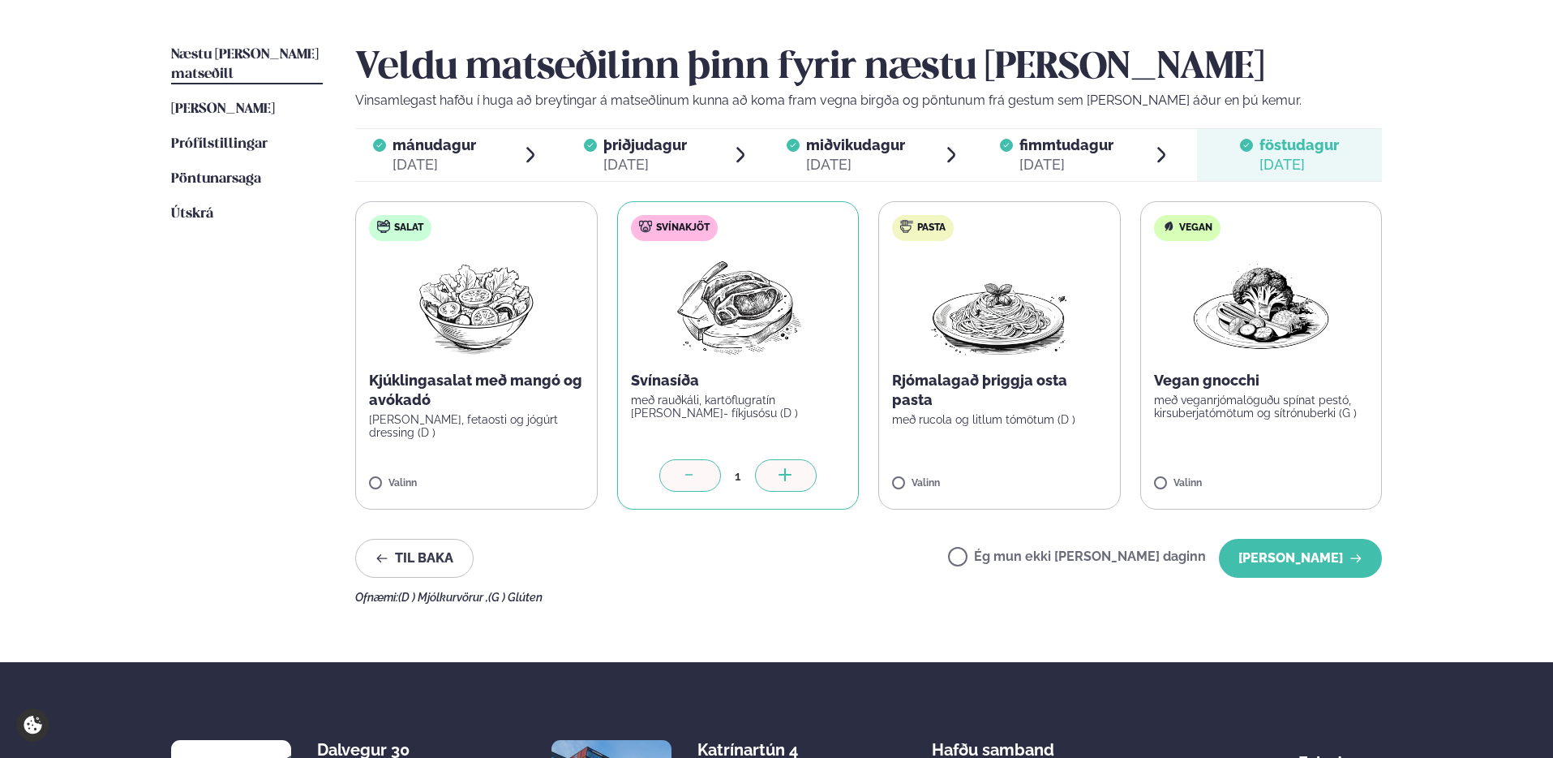
click at [1085, 147] on span "fimmtudagur" at bounding box center [1067, 144] width 94 height 17
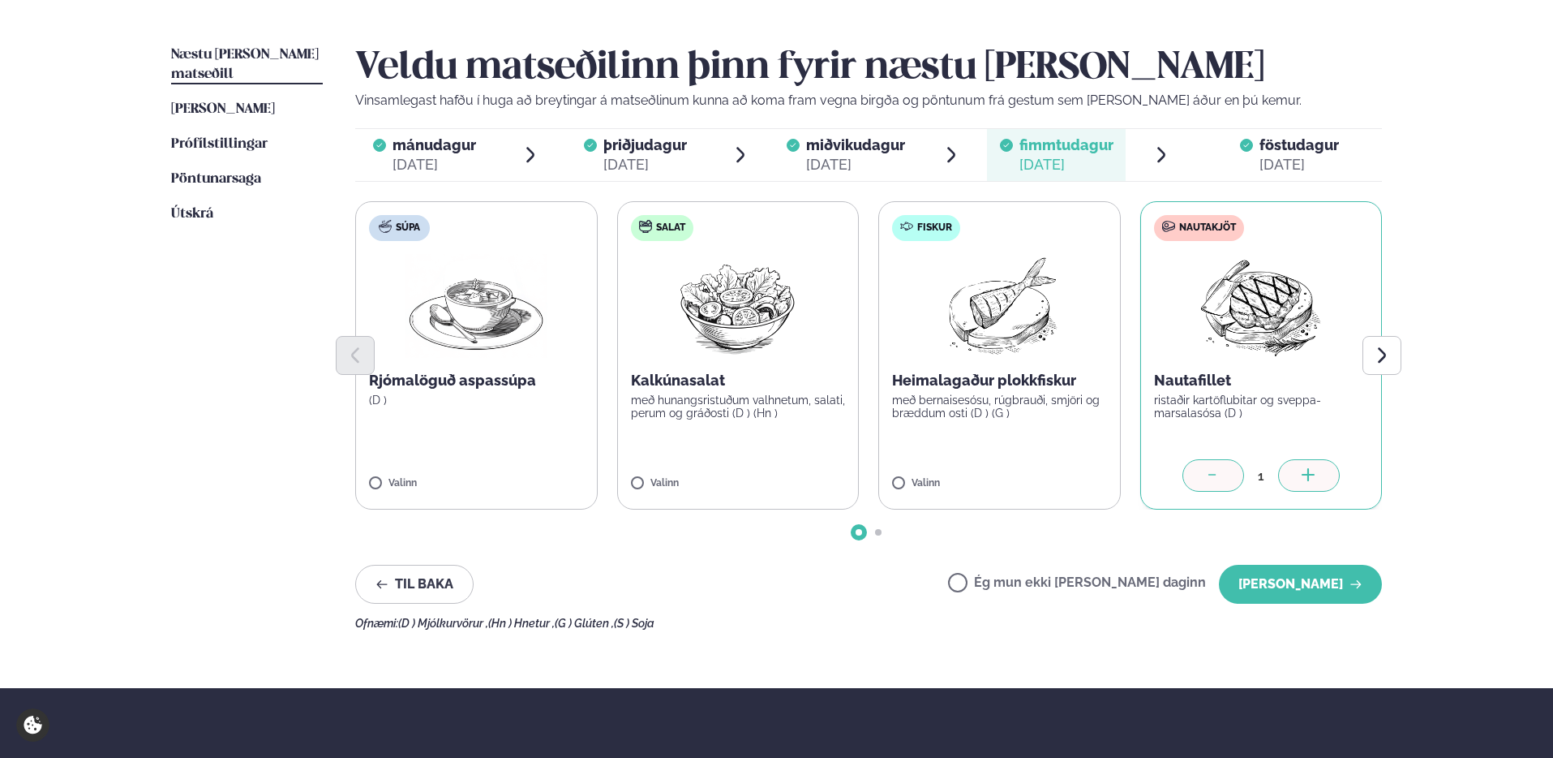
click at [838, 148] on span "miðvikudagur" at bounding box center [855, 144] width 99 height 17
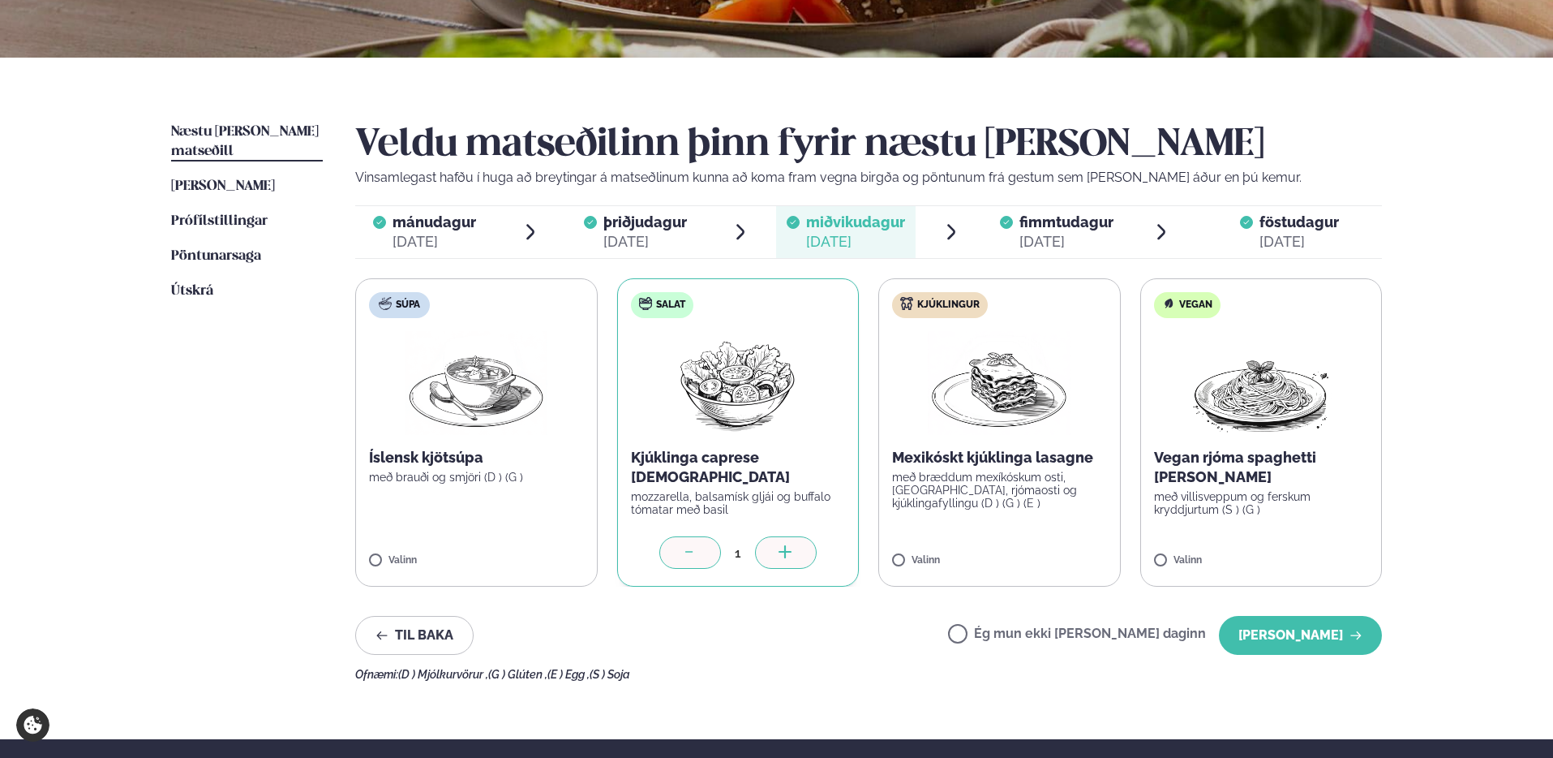
scroll to position [303, 0]
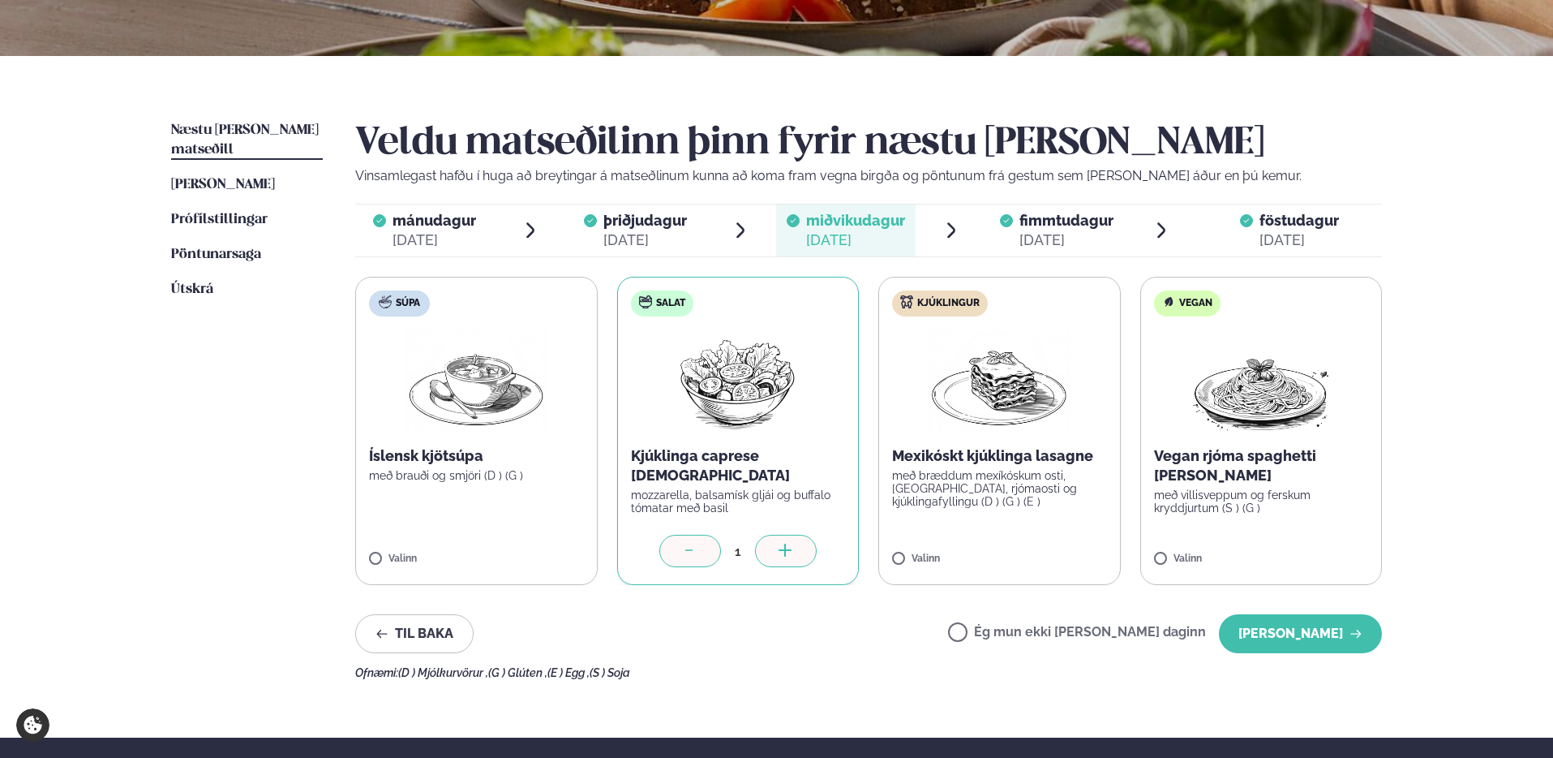
click at [1050, 238] on div "[DATE]" at bounding box center [1067, 239] width 94 height 19
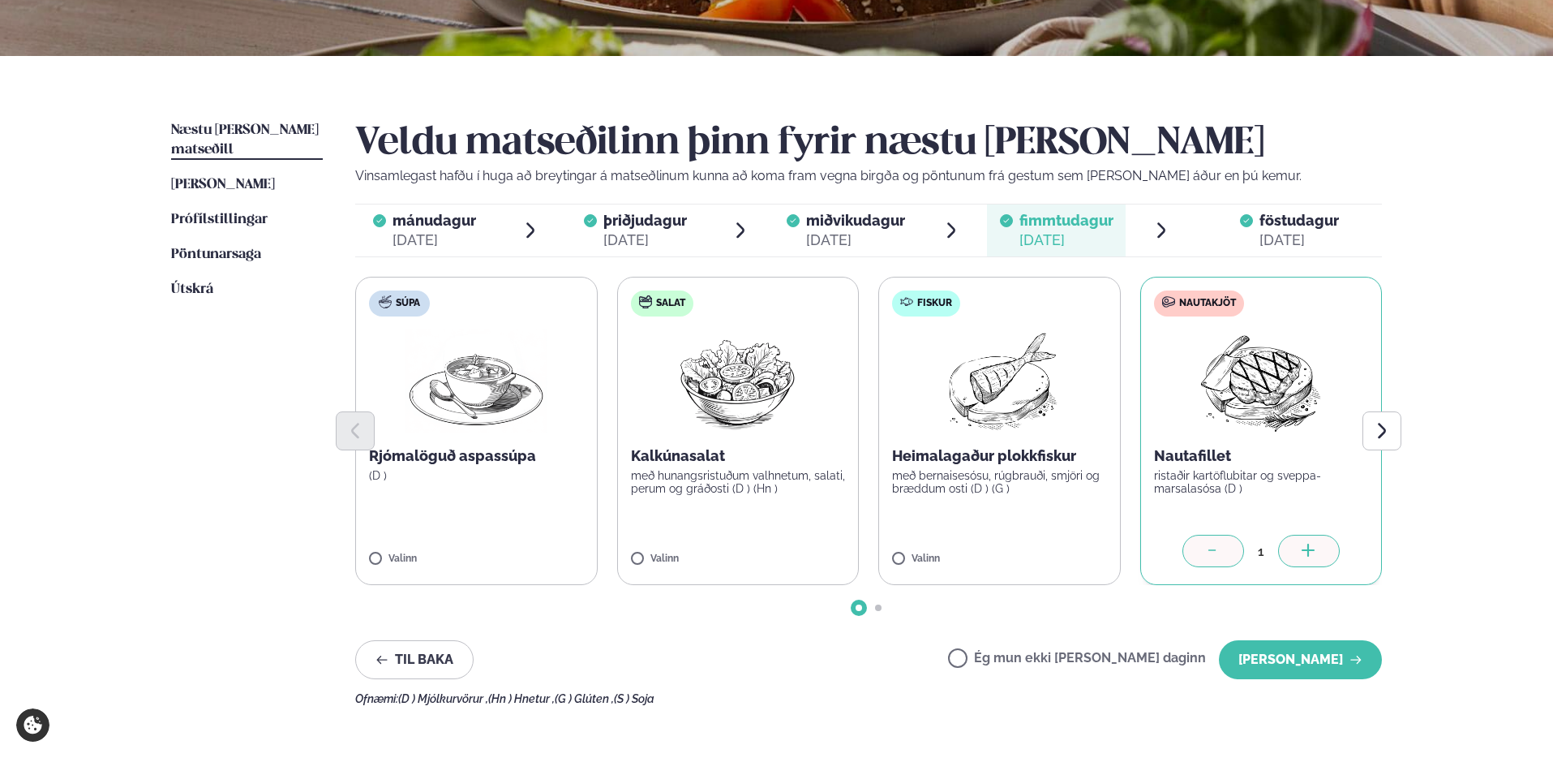
click at [1267, 223] on span "föstudagur" at bounding box center [1299, 220] width 79 height 17
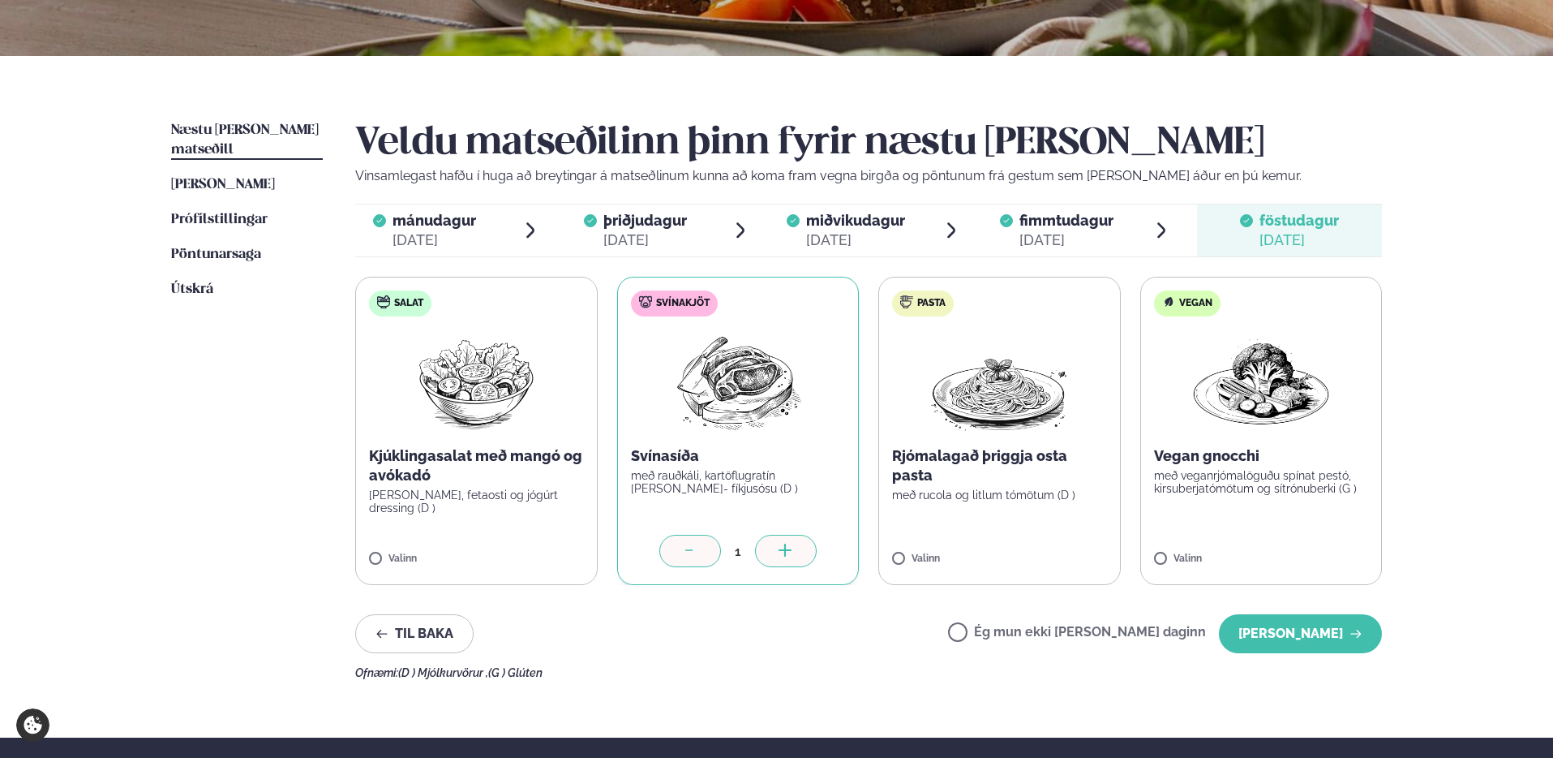
click at [1074, 240] on div "[DATE]" at bounding box center [1067, 239] width 94 height 19
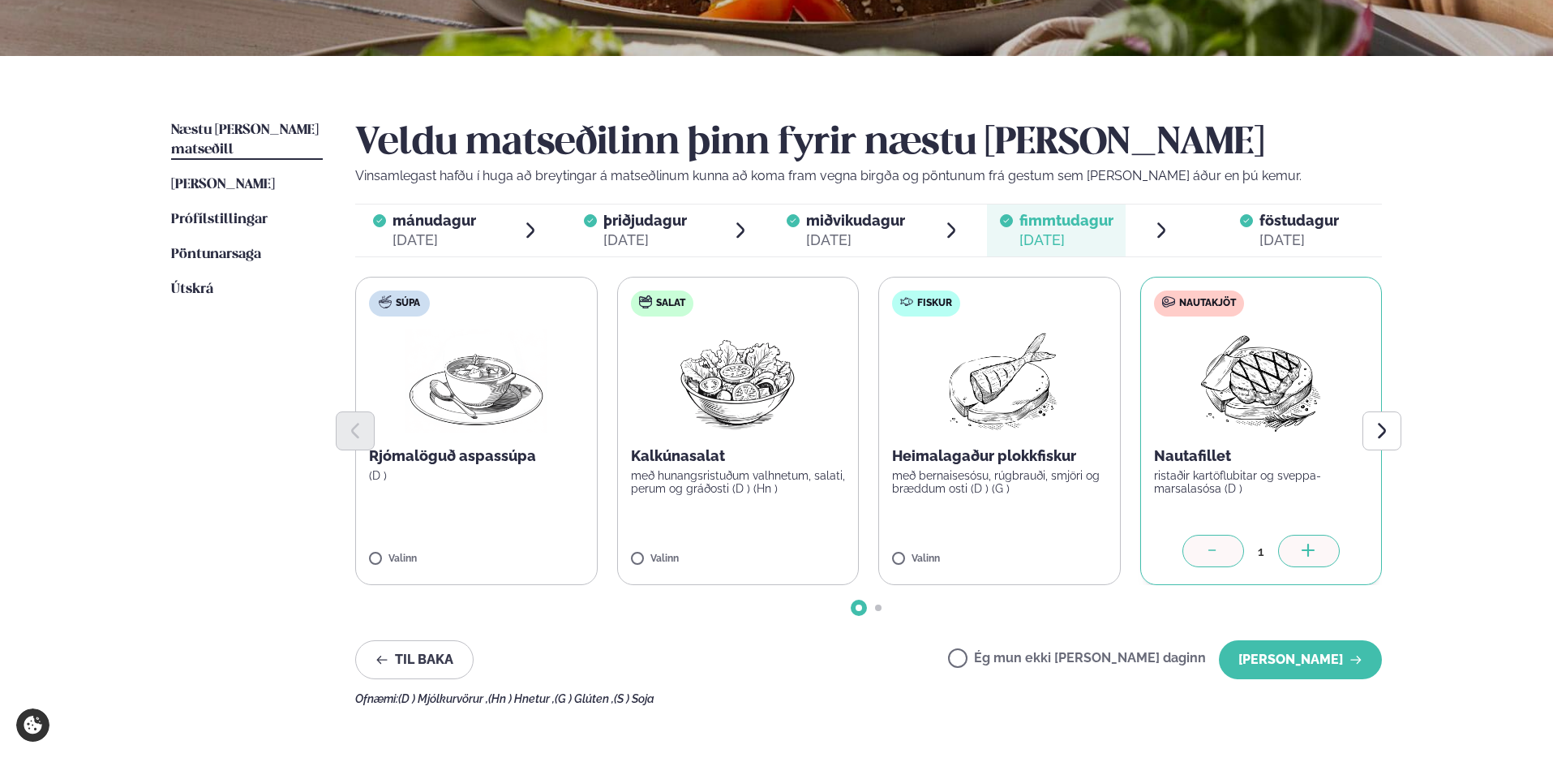
click at [893, 230] on div "[DATE]" at bounding box center [855, 239] width 99 height 19
